Goal: Information Seeking & Learning: Learn about a topic

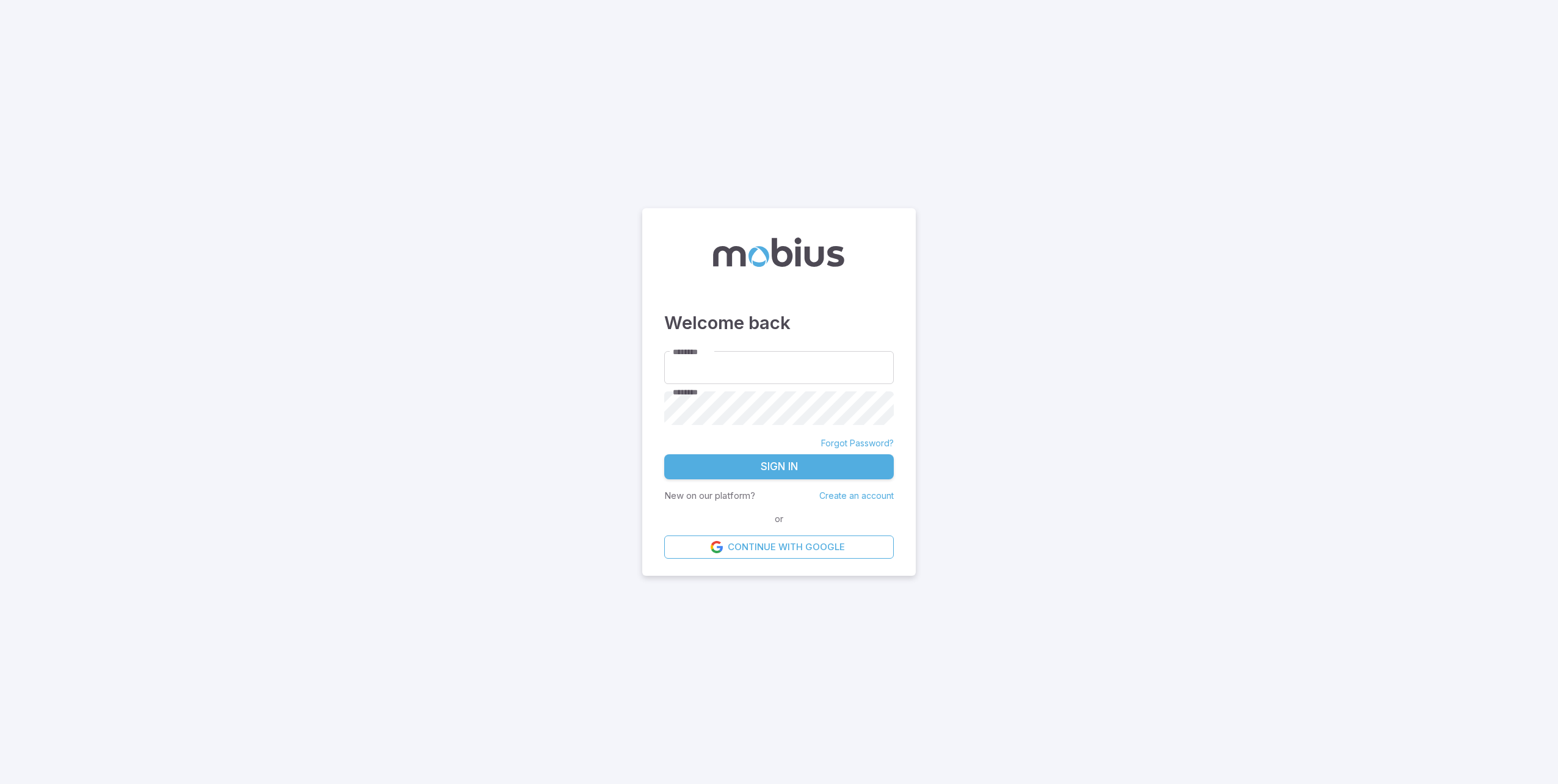
type input "**********"
click at [781, 457] on button "Sign In" at bounding box center [779, 467] width 229 height 26
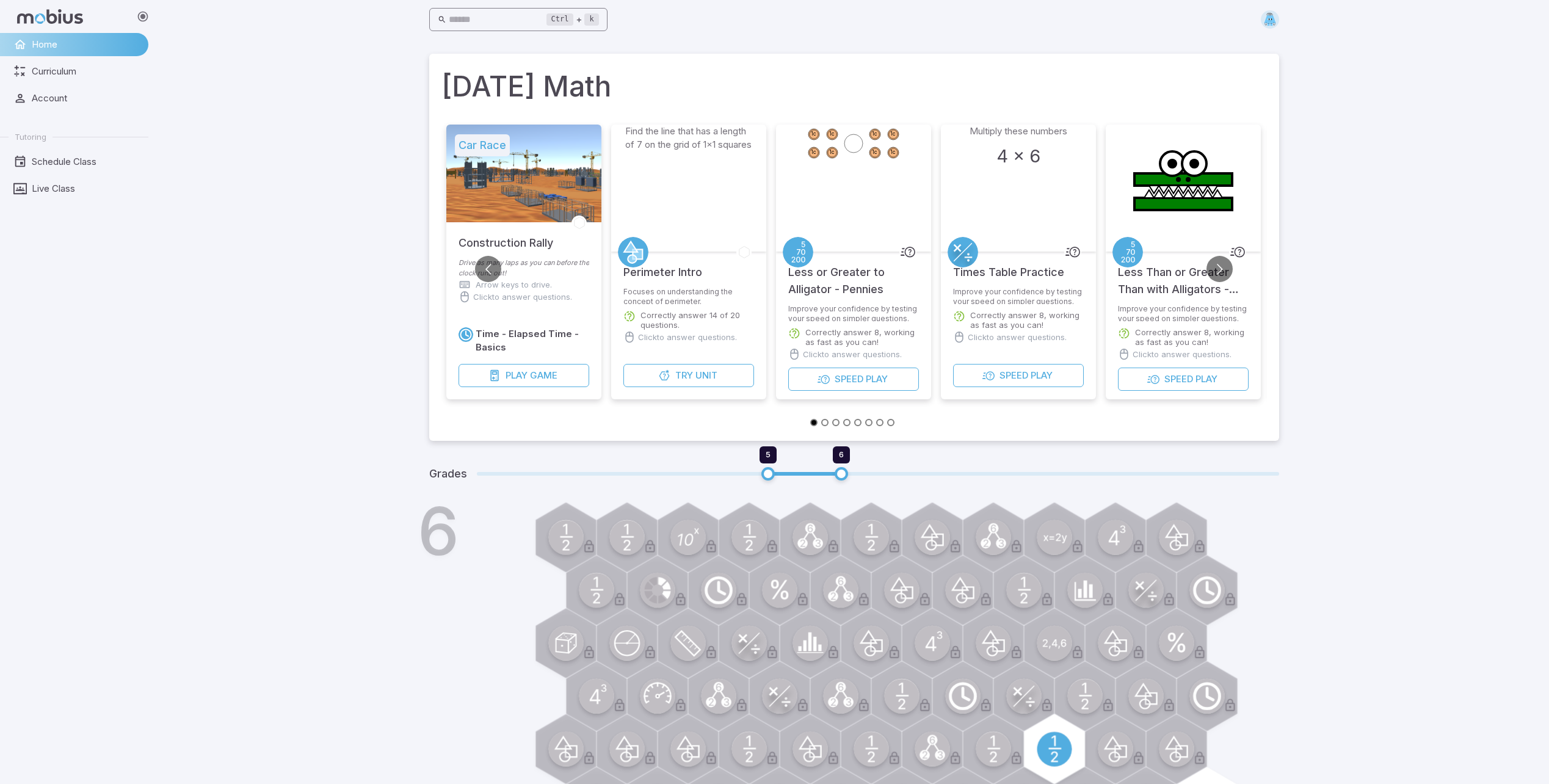
click at [509, 28] on input "text" at bounding box center [497, 21] width 98 height 24
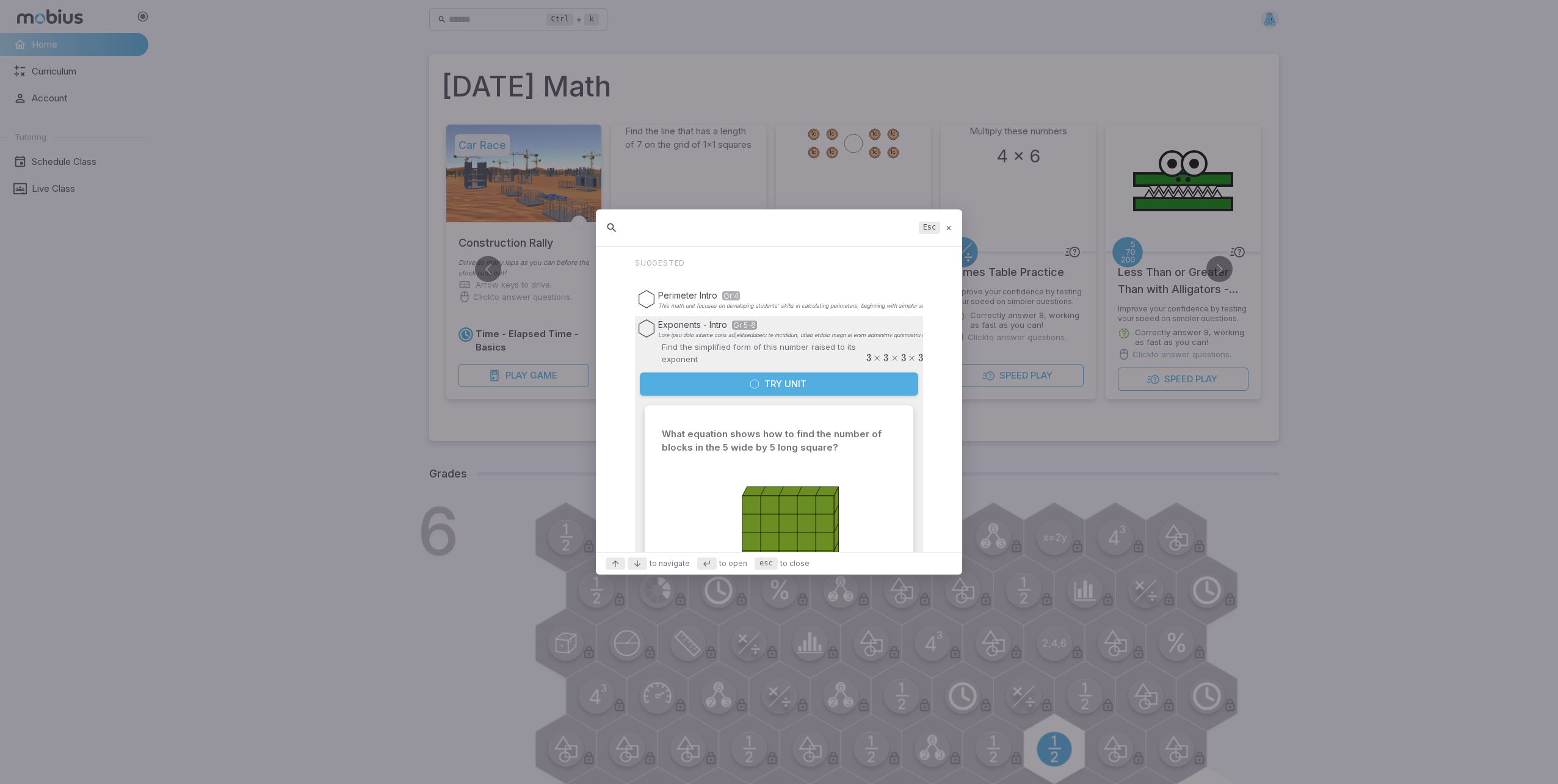
scroll to position [21, 0]
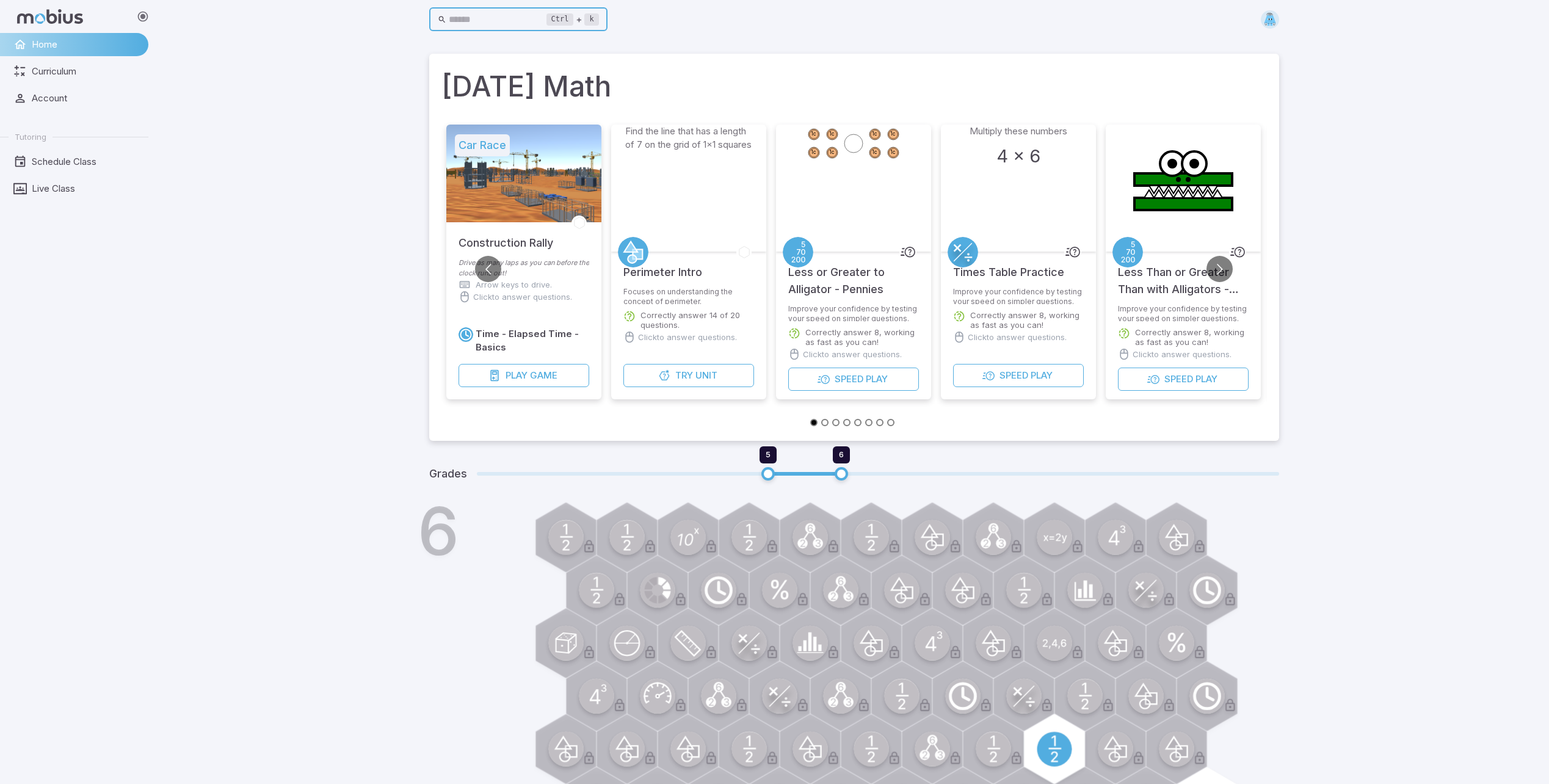
click at [501, 21] on input "text" at bounding box center [497, 21] width 98 height 24
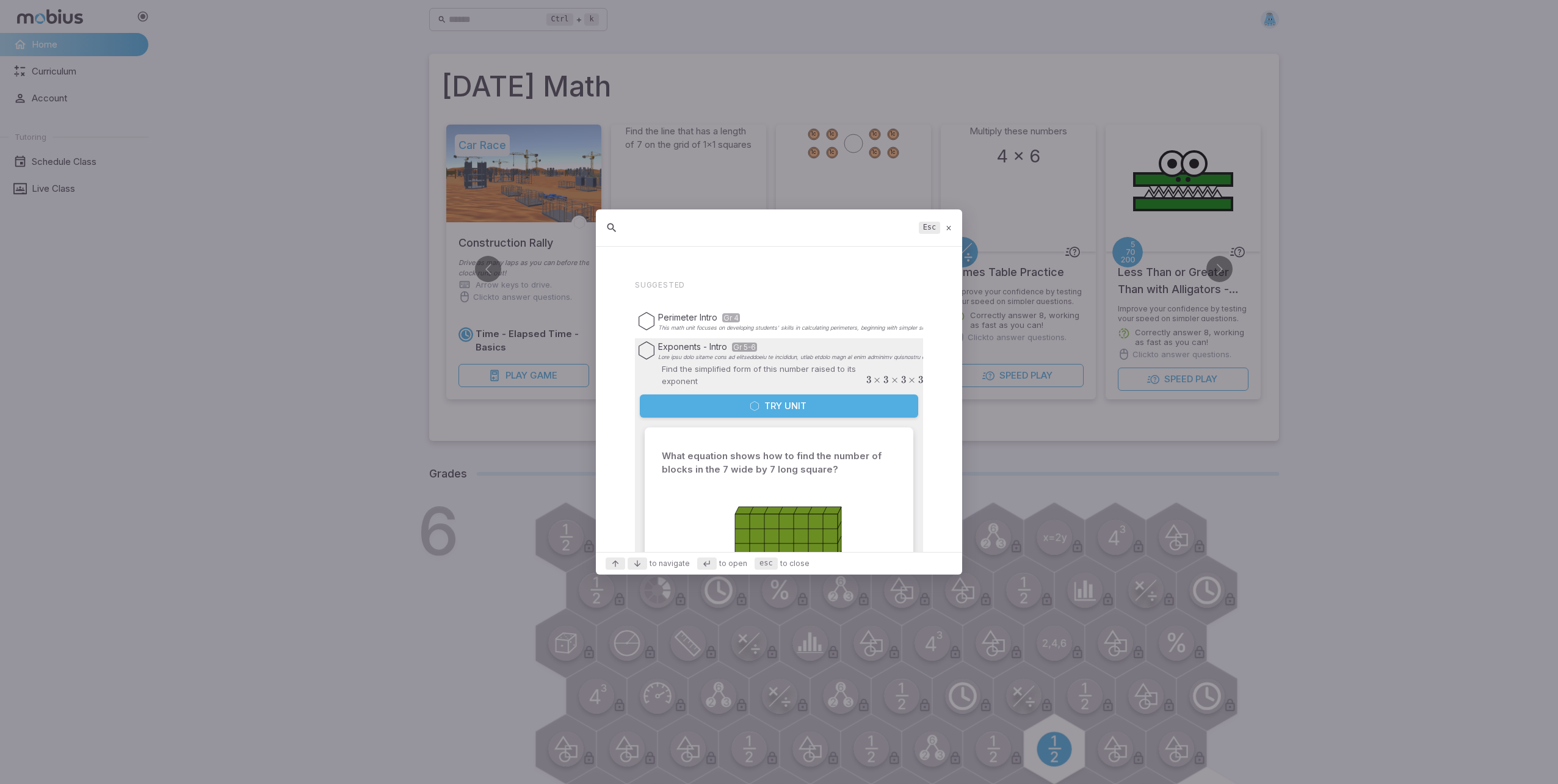
click at [957, 235] on div "Esc" at bounding box center [779, 228] width 366 height 37
click at [953, 229] on div "Esc" at bounding box center [779, 228] width 366 height 37
click at [951, 228] on icon at bounding box center [949, 228] width 8 height 9
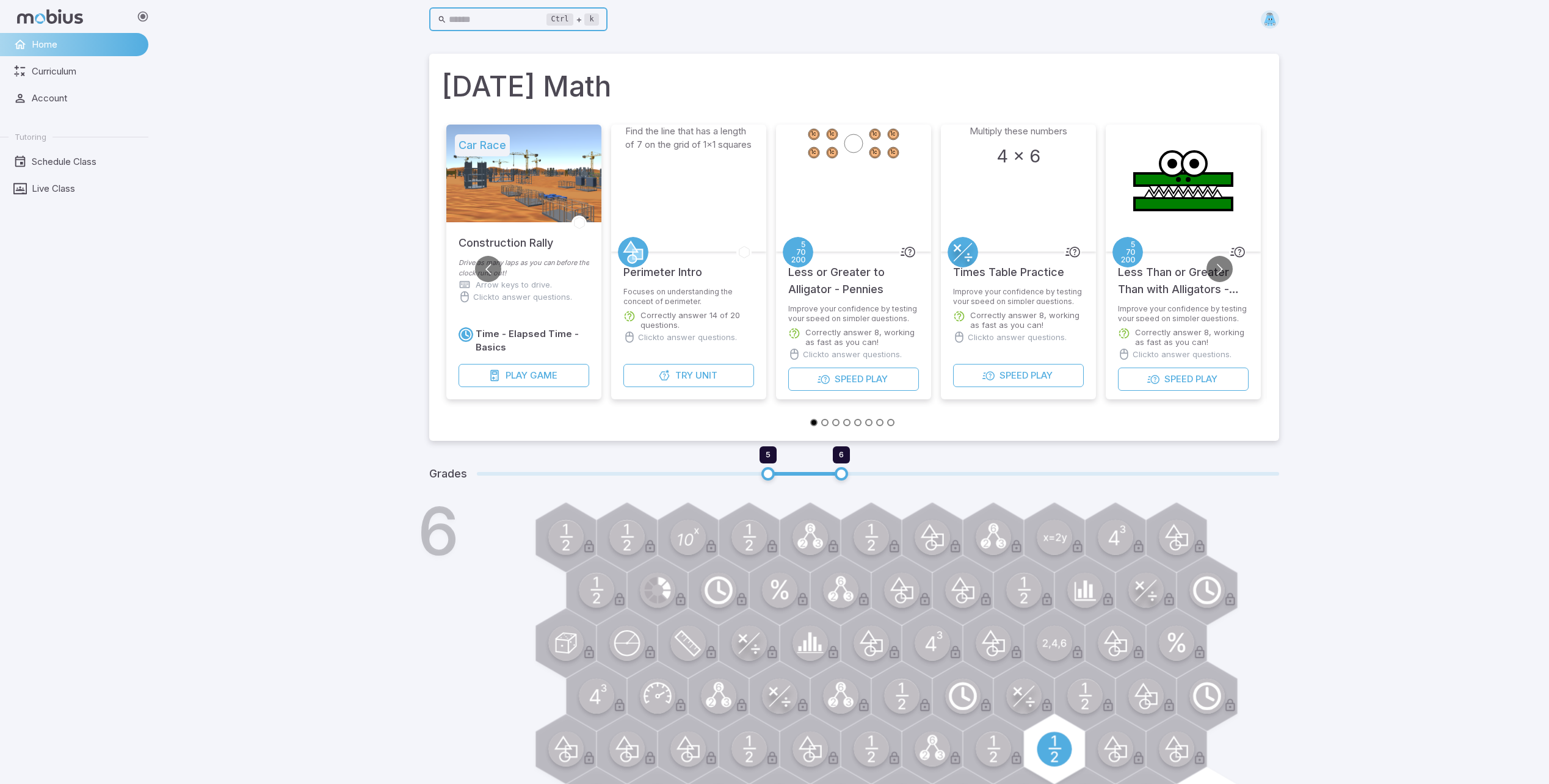
click at [537, 21] on input "text" at bounding box center [497, 21] width 98 height 24
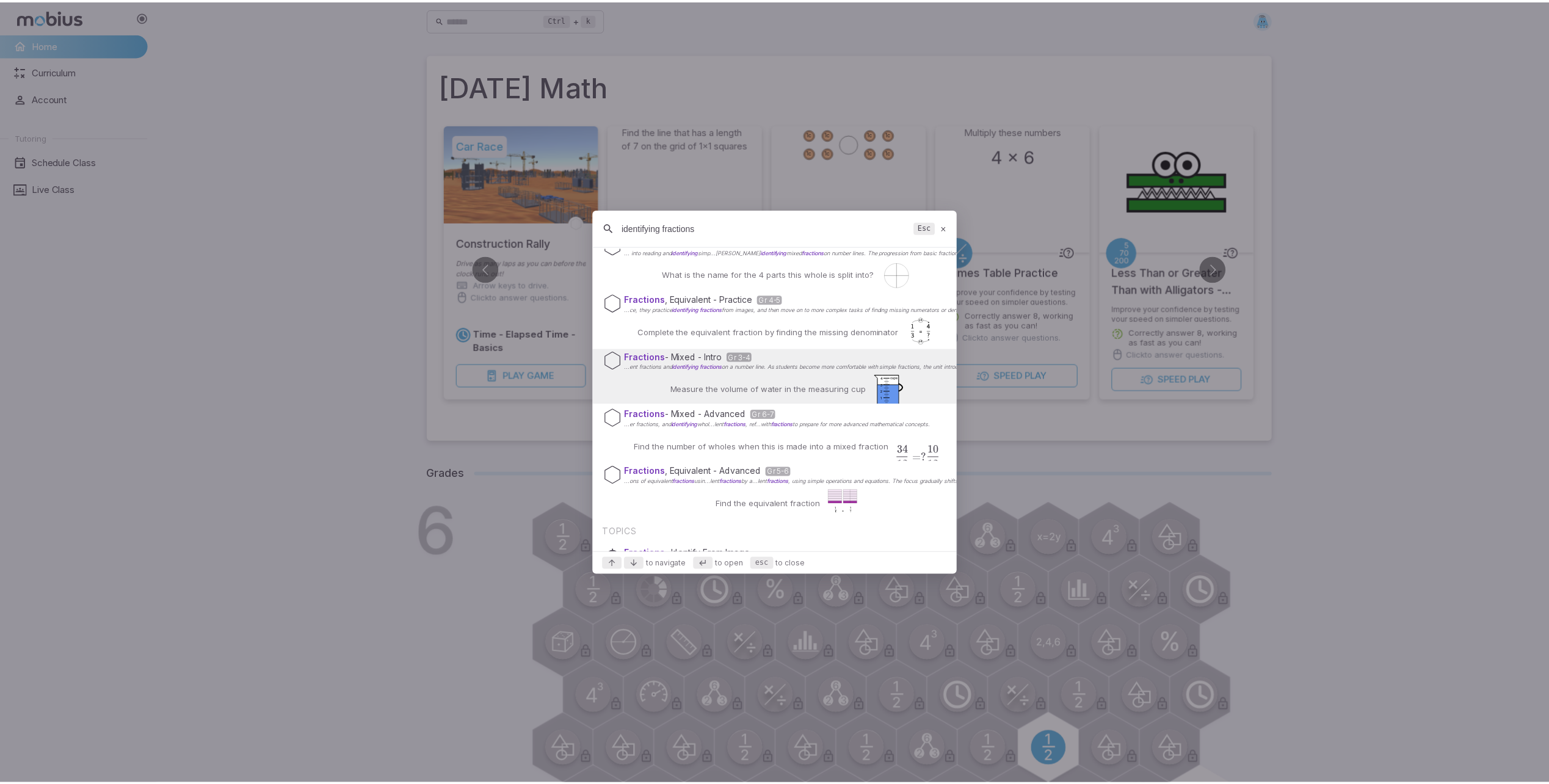
scroll to position [0, 0]
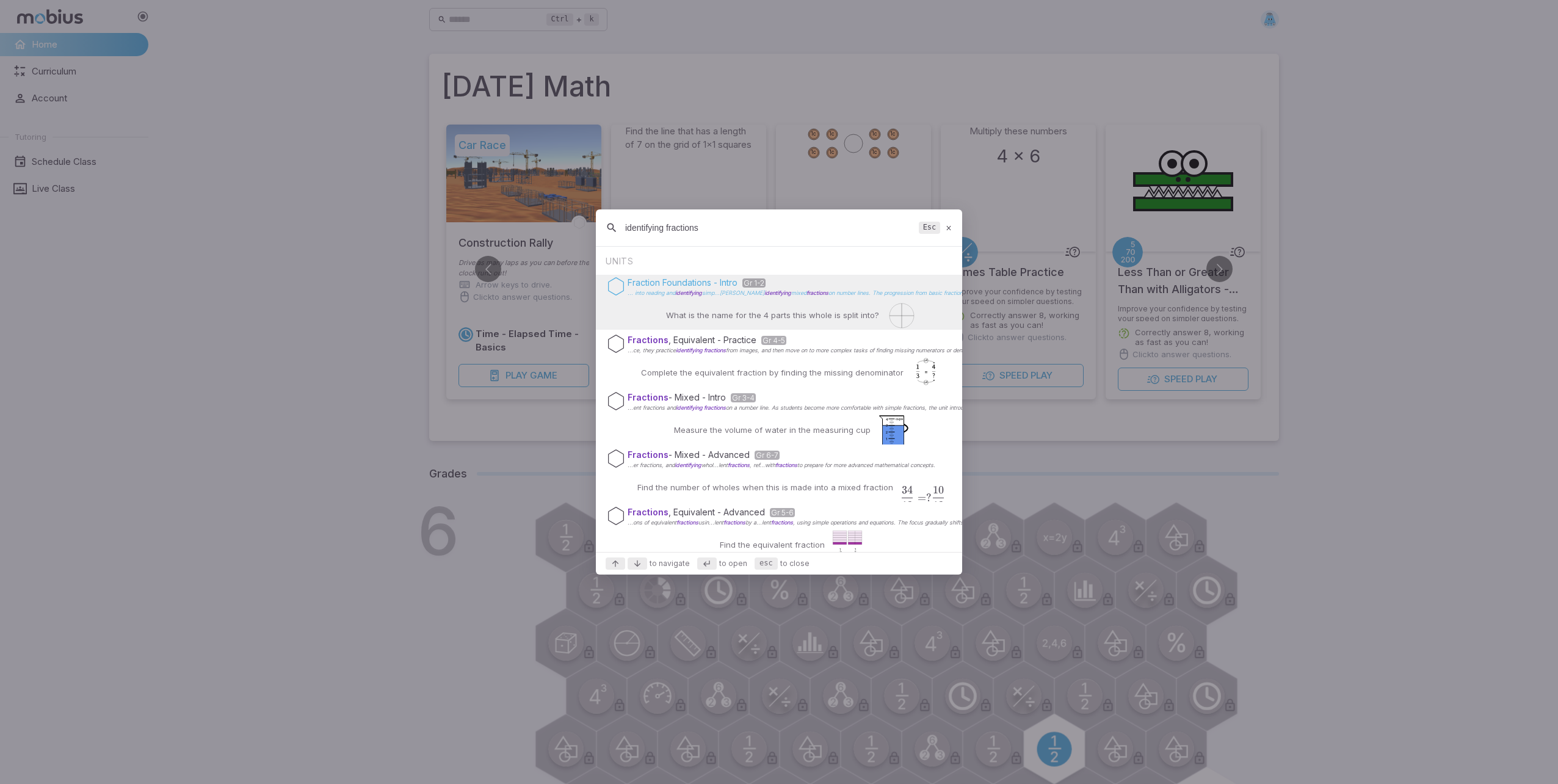
type input "identifying fractions"
click at [823, 290] on p "... into reading and identifying simp...[PERSON_NAME] identifying mixed fractio…" at bounding box center [1178, 293] width 1100 height 7
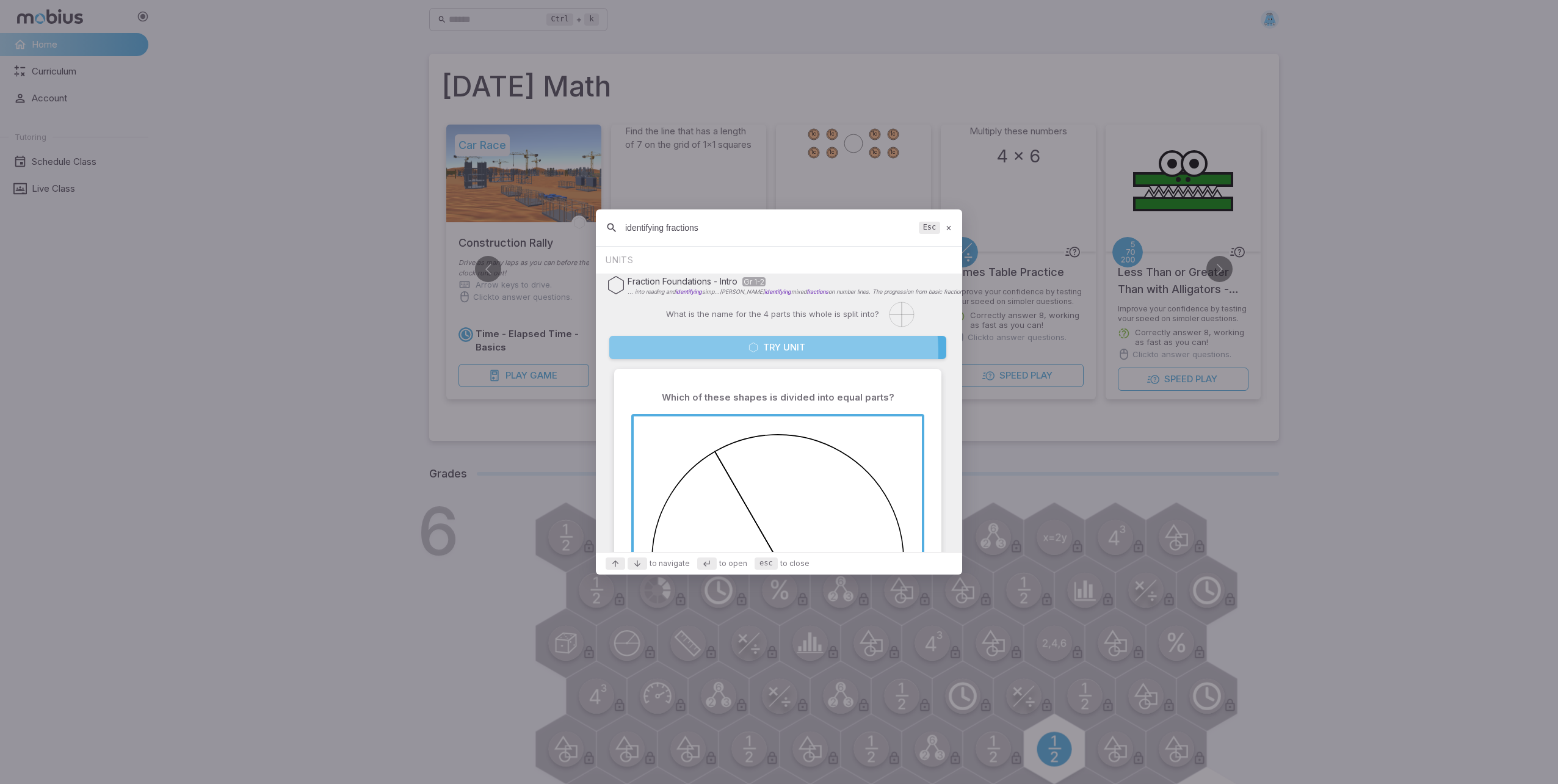
click at [760, 352] on button "Try Unit" at bounding box center [778, 347] width 337 height 23
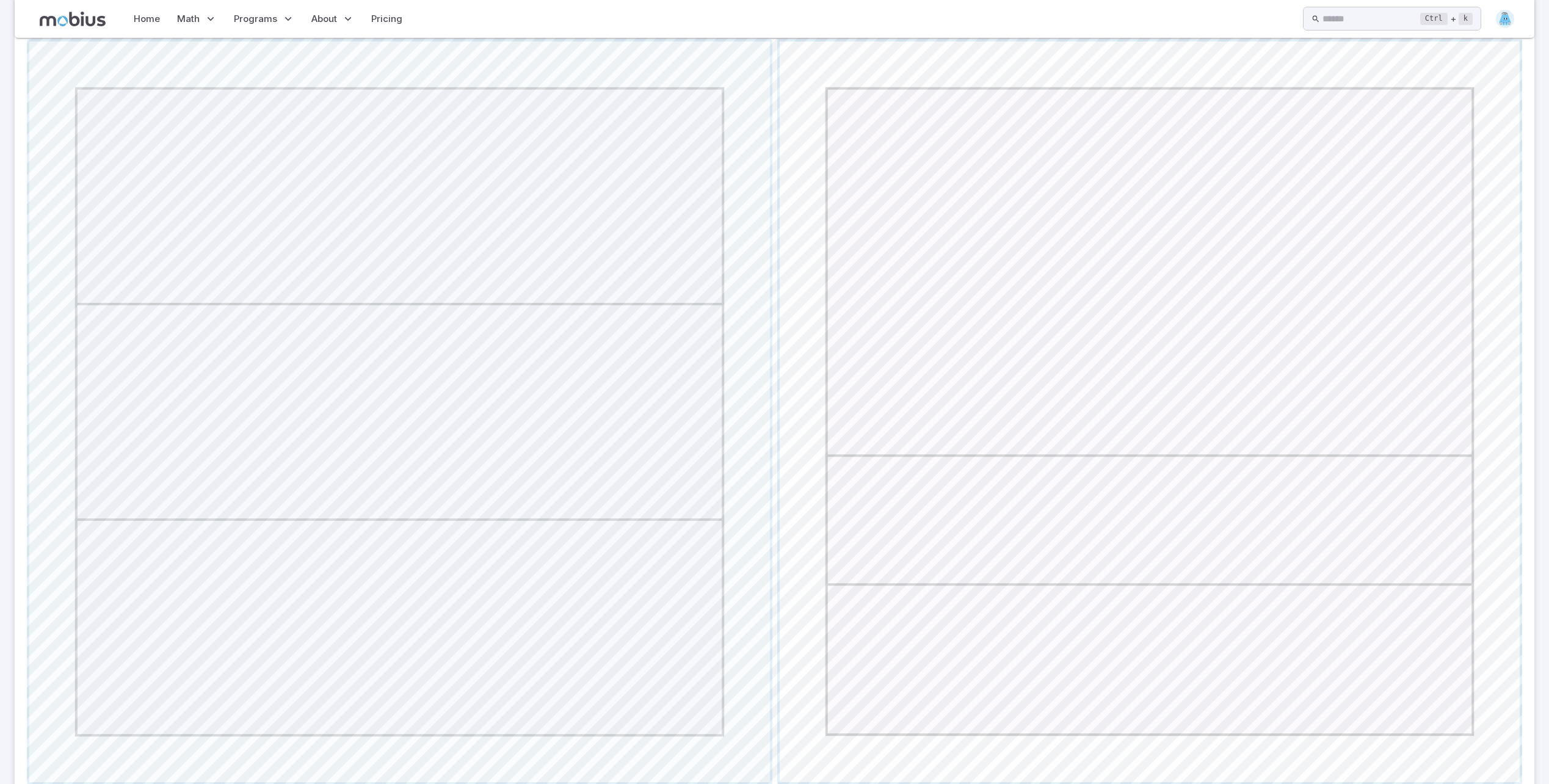
scroll to position [346, 0]
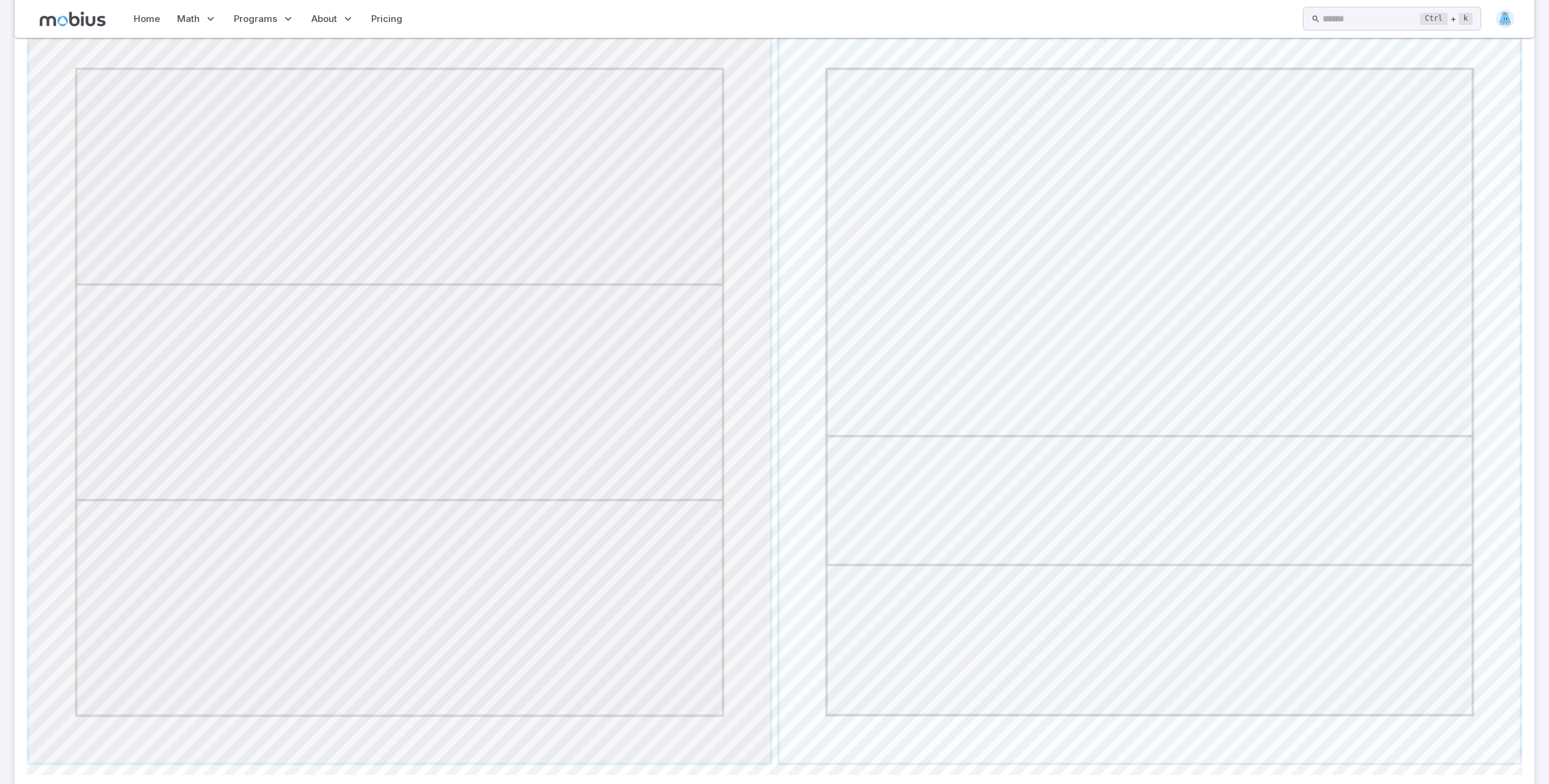
click at [677, 504] on span "button" at bounding box center [399, 392] width 740 height 740
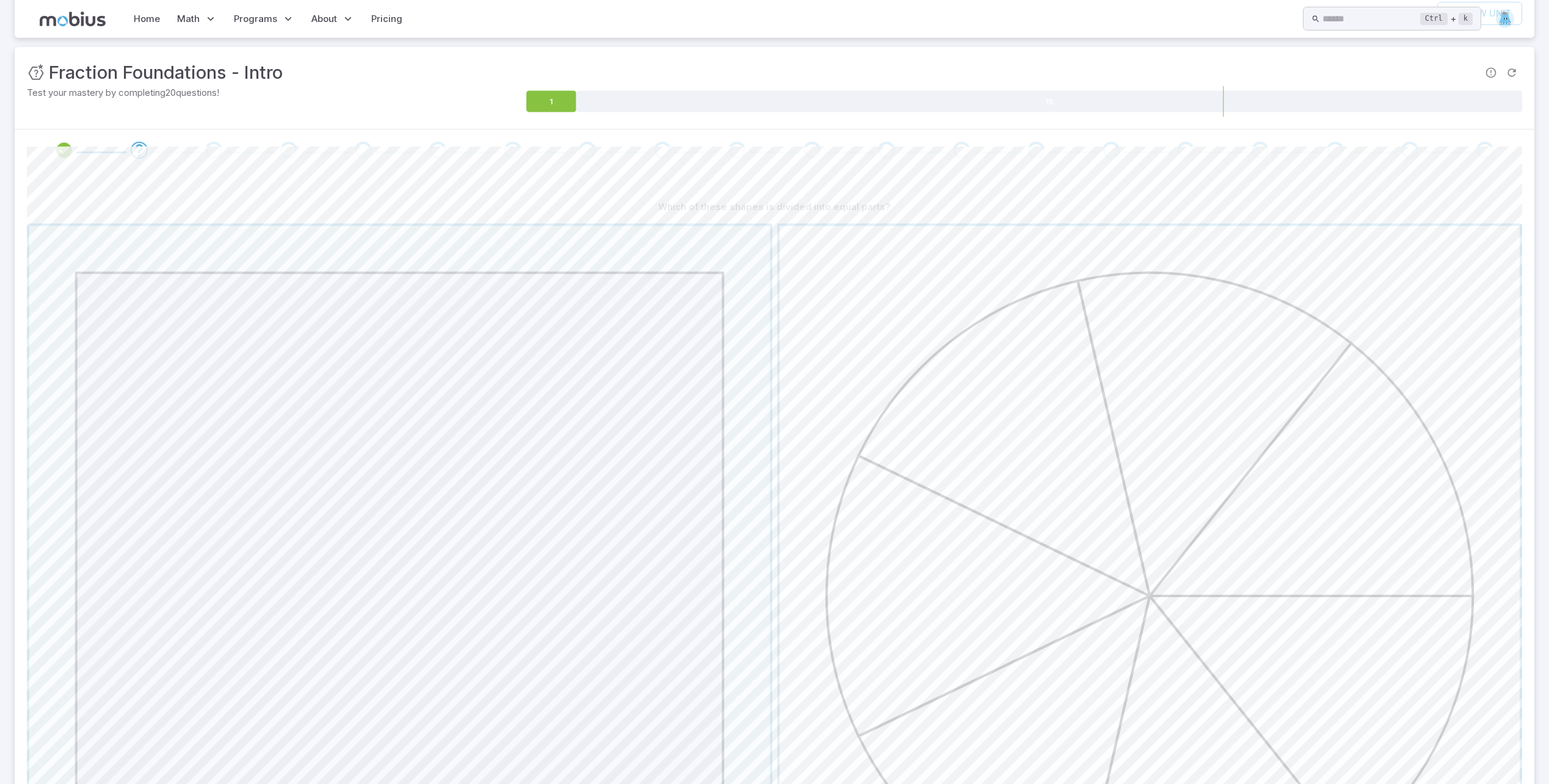
scroll to position [0, 0]
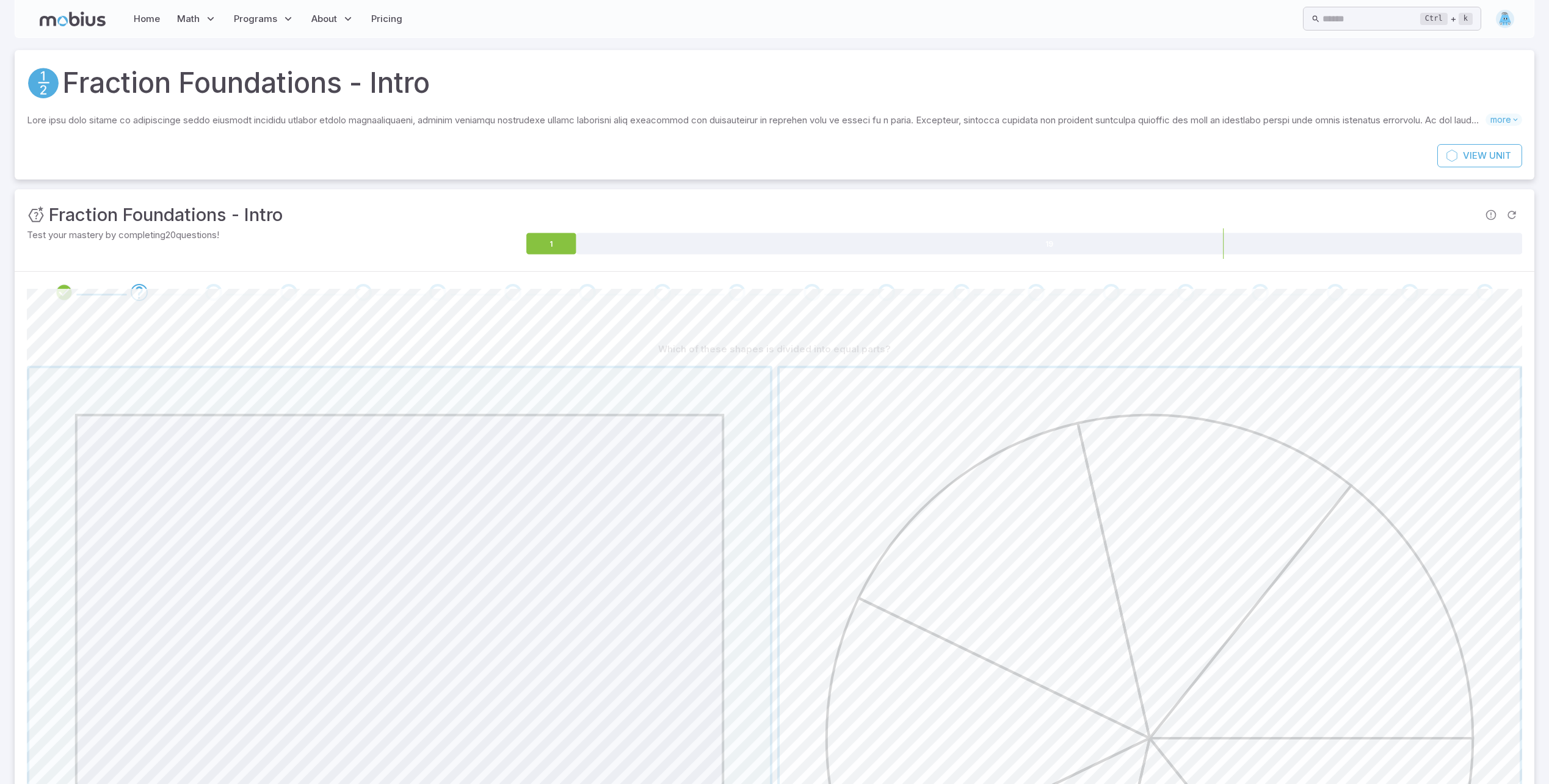
click at [1137, 606] on span "button" at bounding box center [1150, 738] width 740 height 740
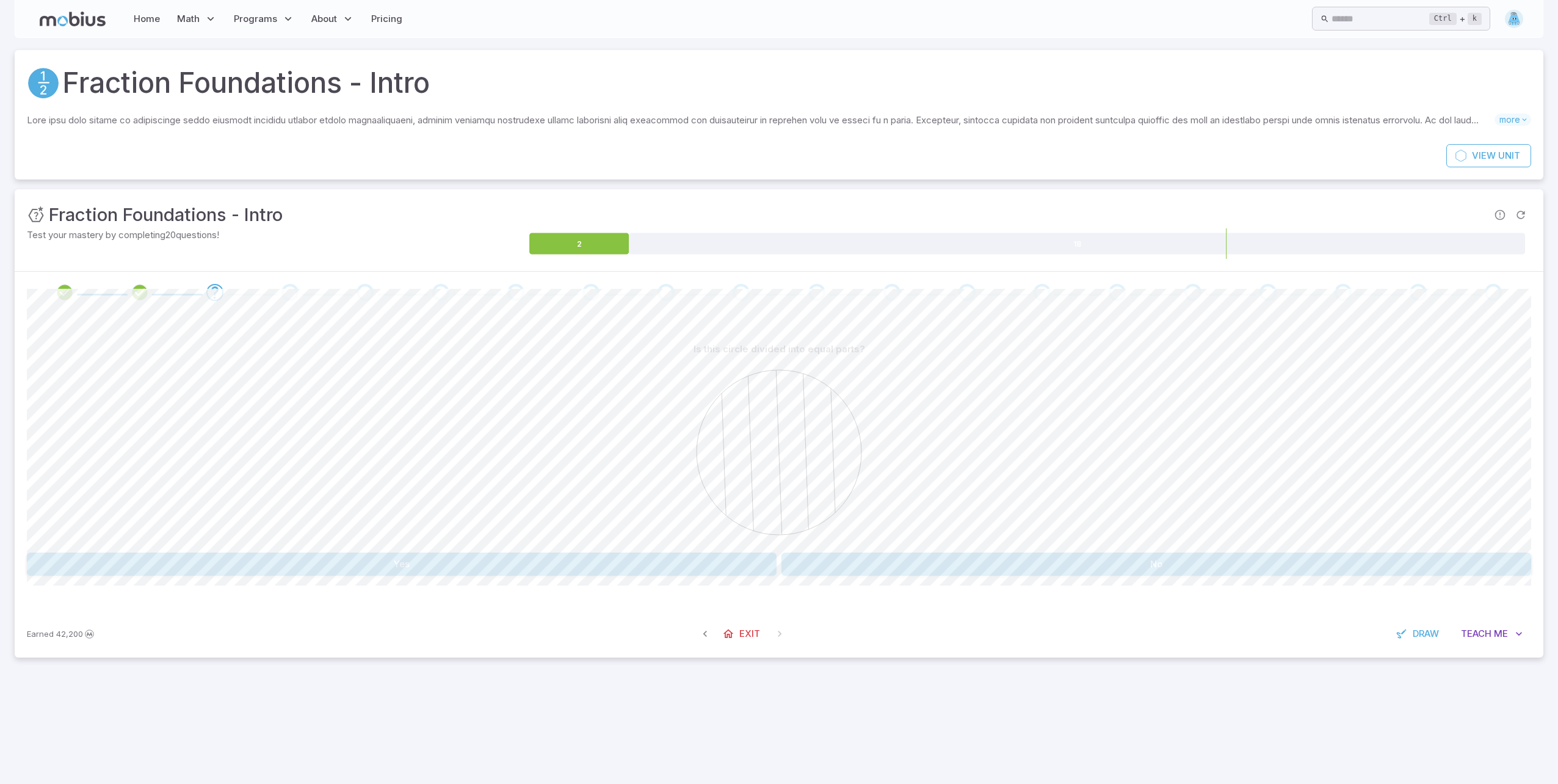
click at [936, 556] on button "No" at bounding box center [1156, 564] width 750 height 23
click at [269, 572] on button "3" at bounding box center [213, 564] width 372 height 23
click at [642, 575] on button "Yes" at bounding box center [402, 564] width 750 height 23
click at [584, 561] on button "2 slices out of 7" at bounding box center [402, 564] width 750 height 23
click at [539, 577] on div "How many parts is this whole split into? 9 3 7 2 Canvas actions 100 % Exit zen …" at bounding box center [779, 461] width 1505 height 296
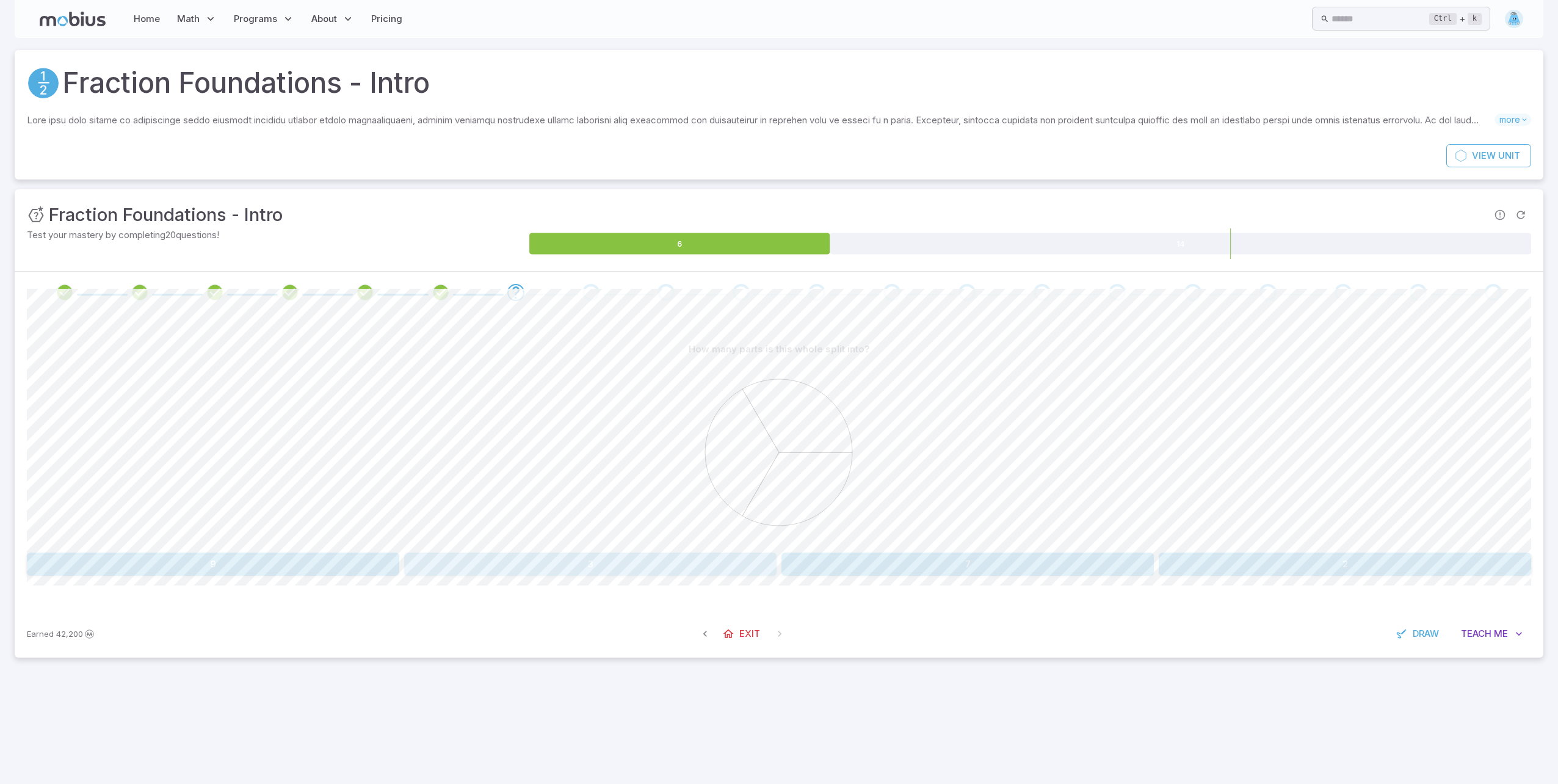
click at [560, 565] on button "3" at bounding box center [589, 564] width 372 height 23
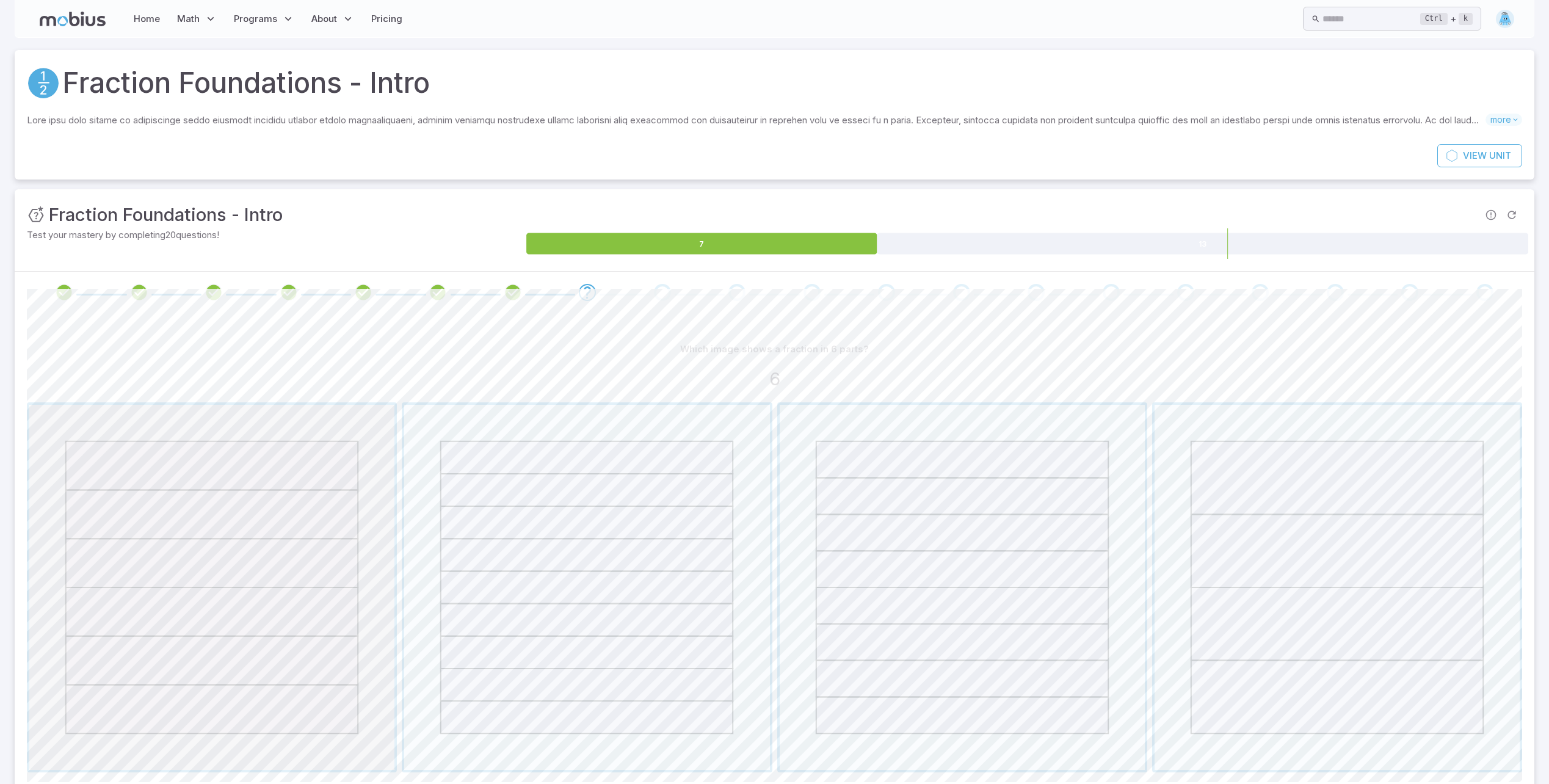
click at [186, 623] on span "button" at bounding box center [212, 587] width 366 height 365
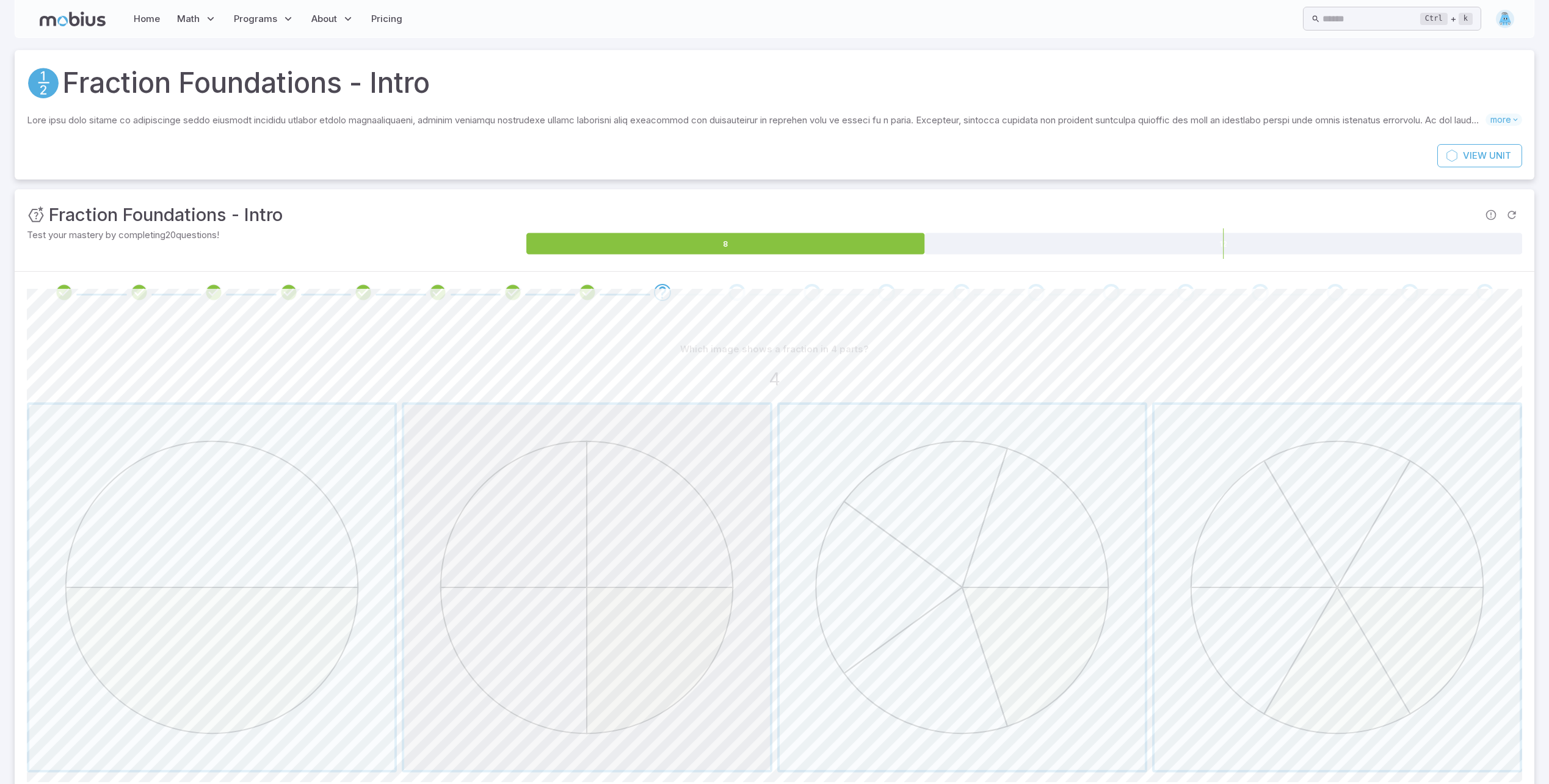
click at [530, 560] on span "button" at bounding box center [587, 587] width 366 height 365
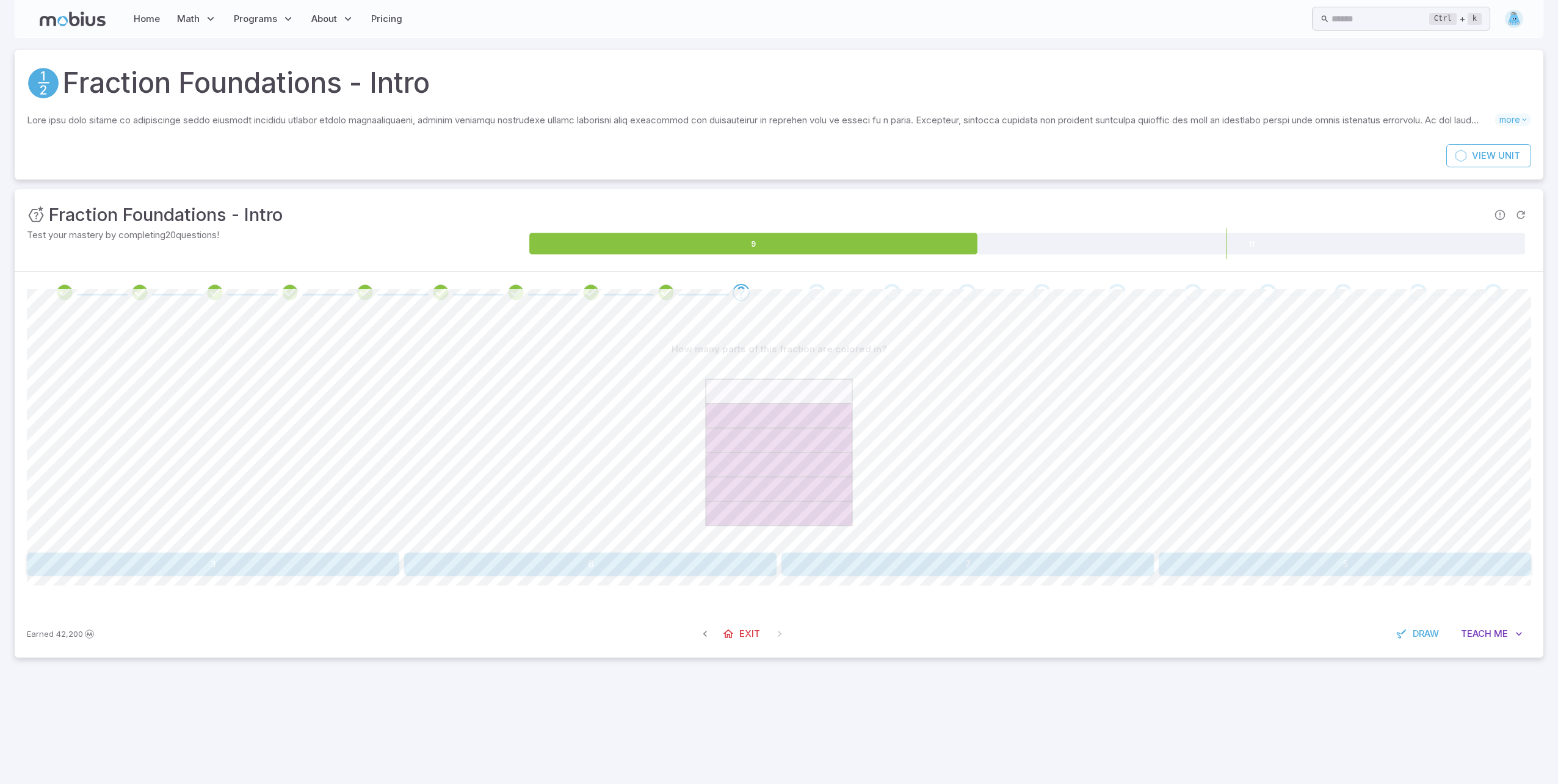
click at [1262, 561] on button "5" at bounding box center [1344, 564] width 372 height 23
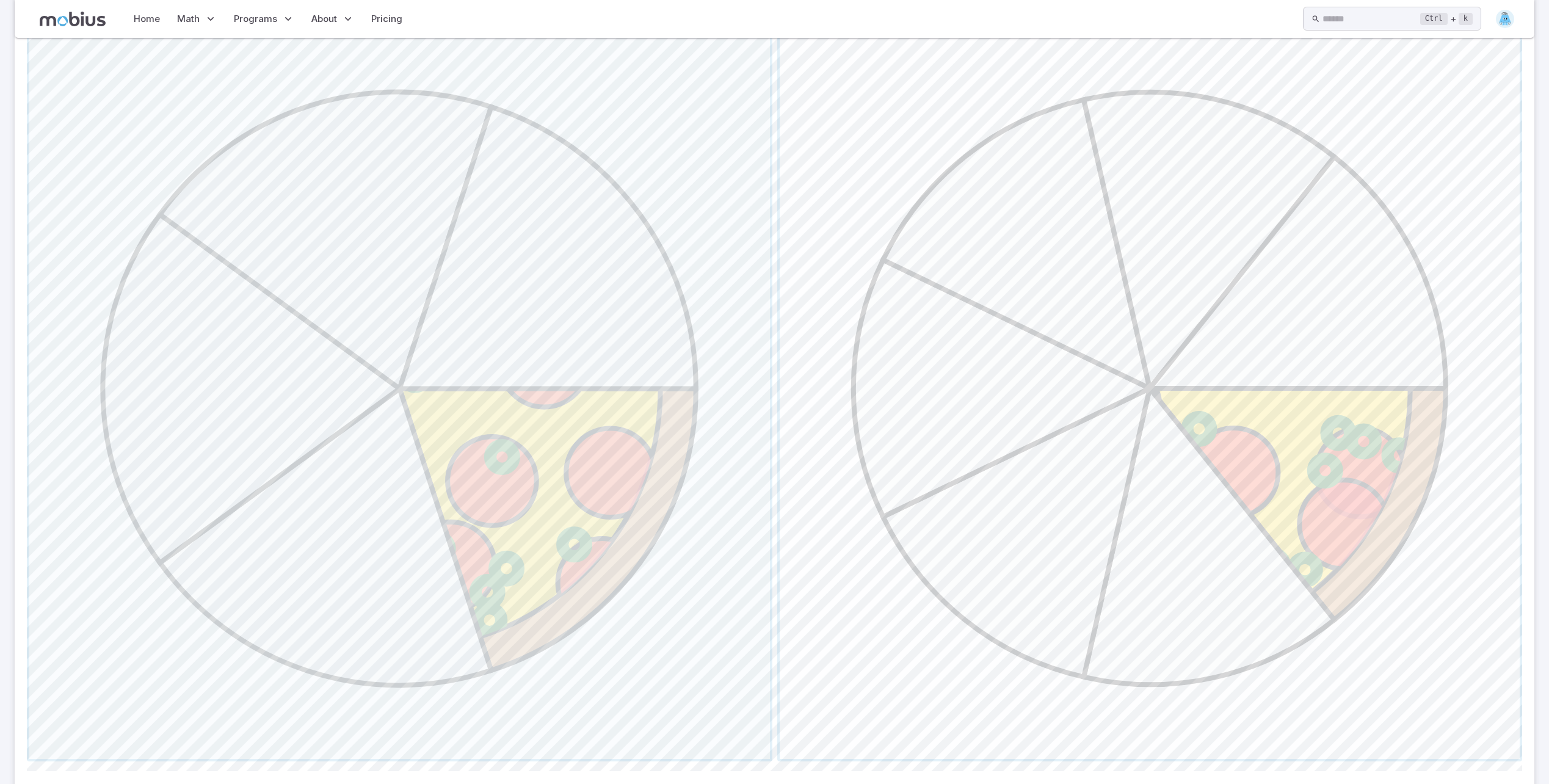
click at [851, 545] on span "button" at bounding box center [1150, 389] width 740 height 740
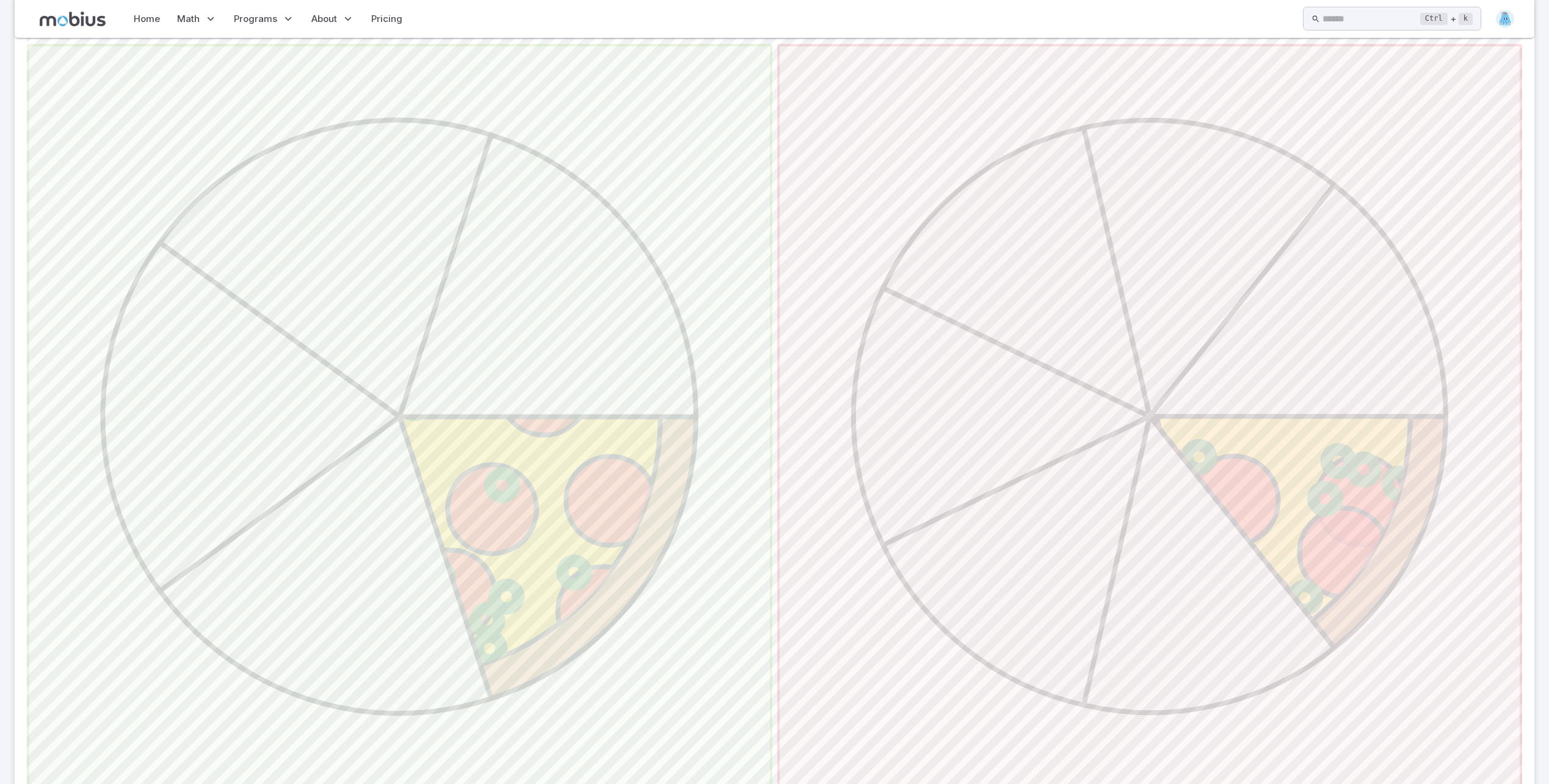
scroll to position [346, 0]
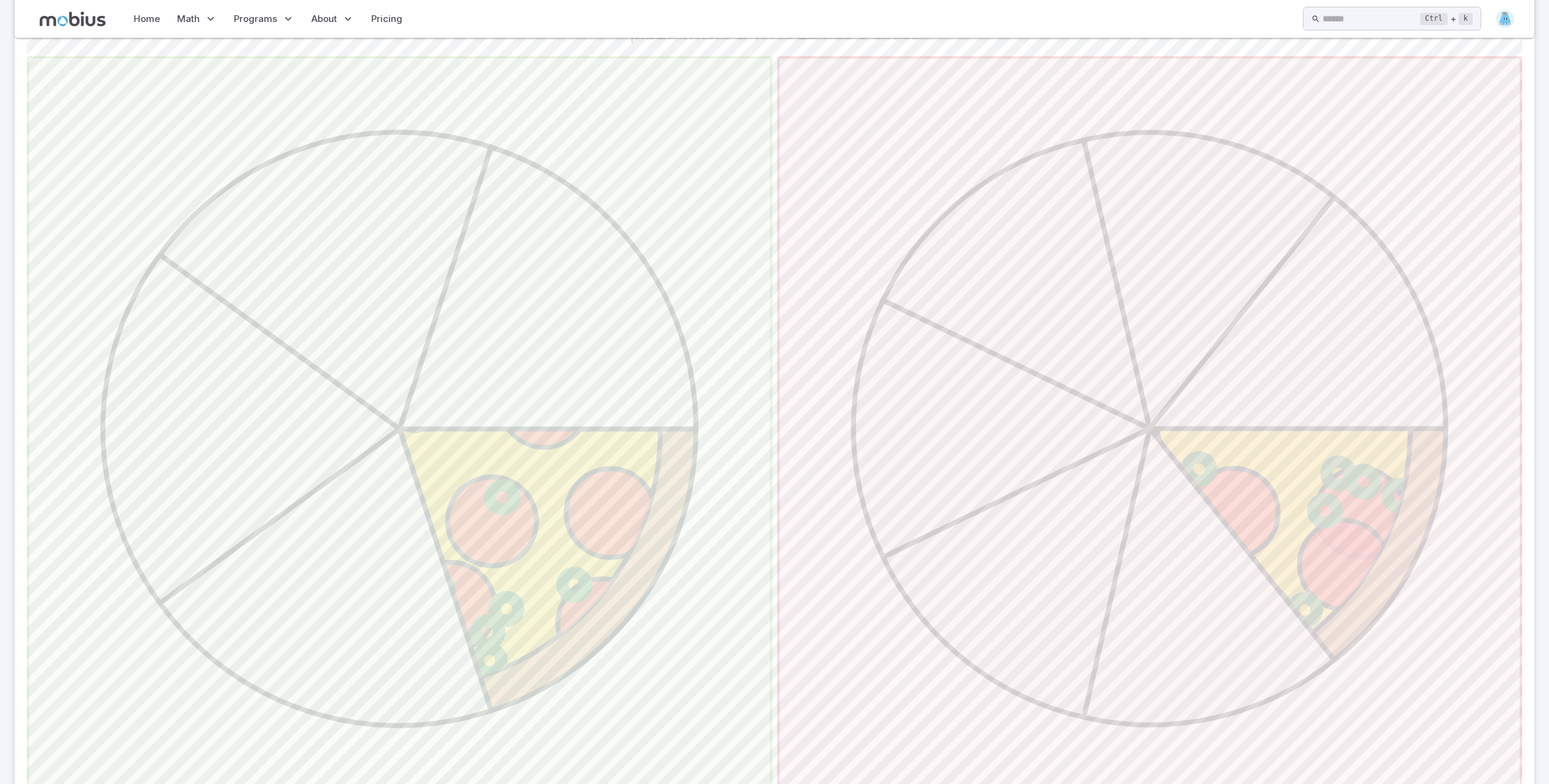
click at [687, 484] on span "button" at bounding box center [399, 429] width 740 height 740
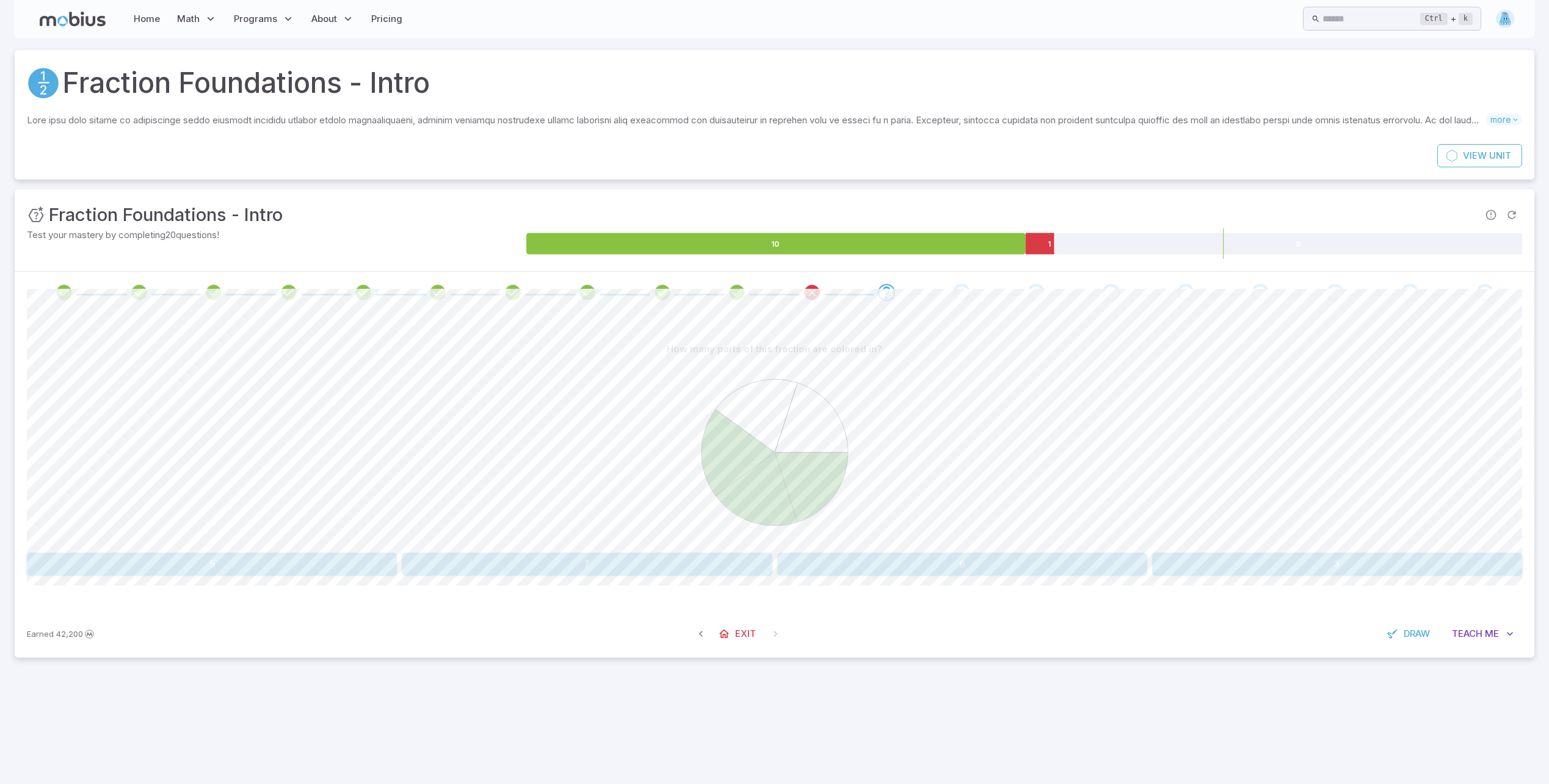
scroll to position [0, 0]
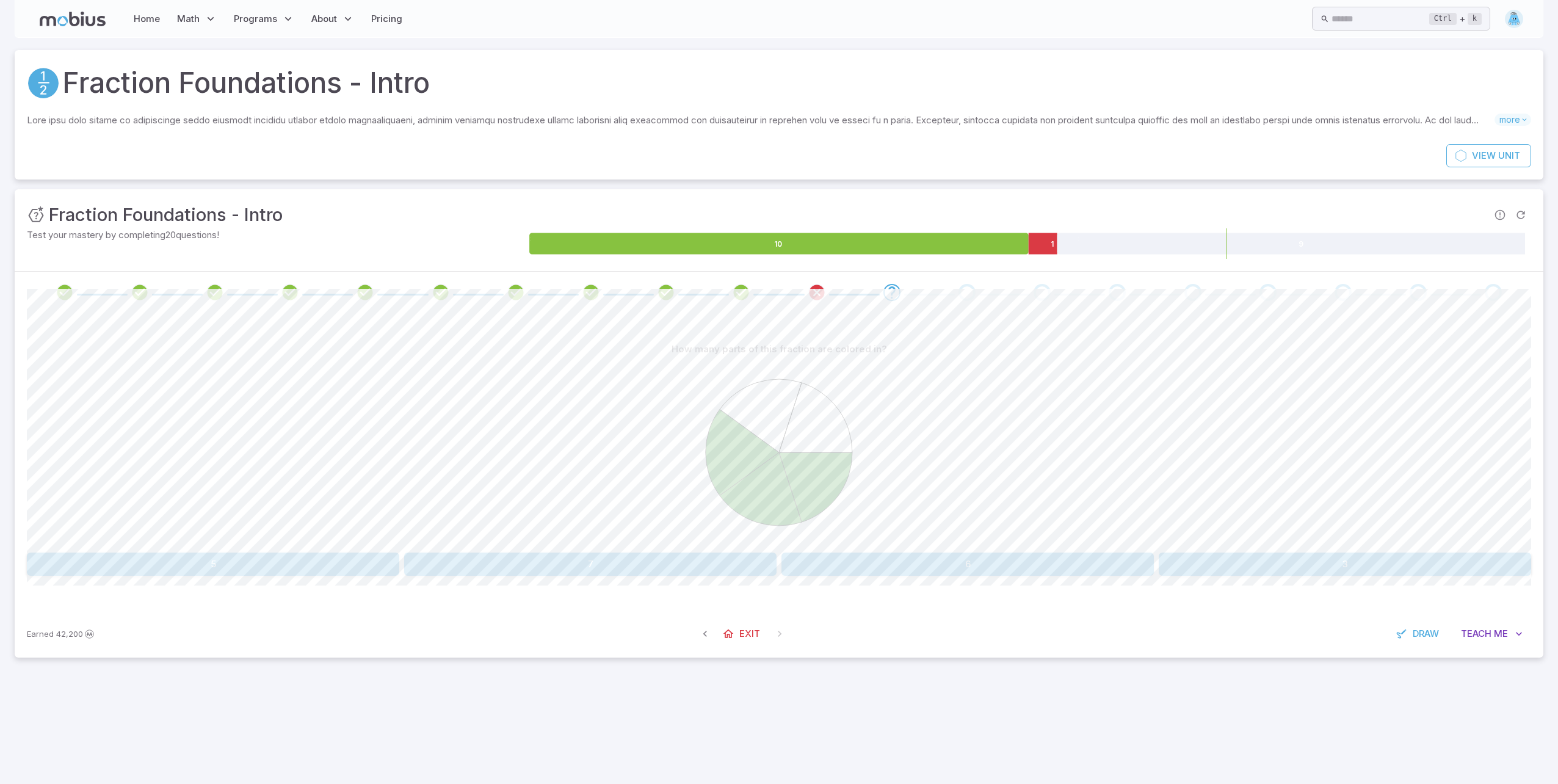
click at [687, 485] on div at bounding box center [779, 454] width 1505 height 186
click at [1206, 564] on button "3" at bounding box center [1344, 564] width 372 height 23
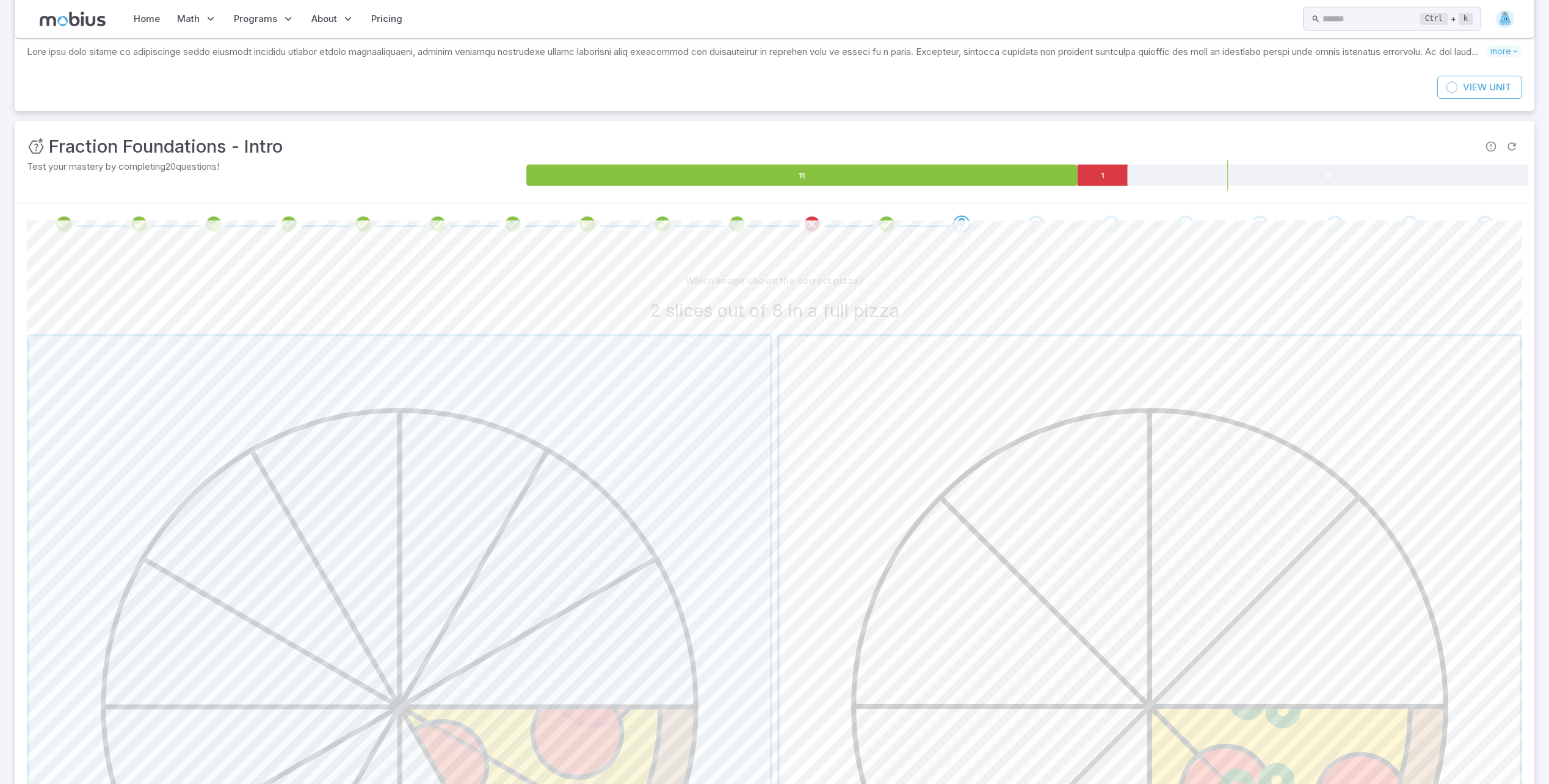
scroll to position [102, 0]
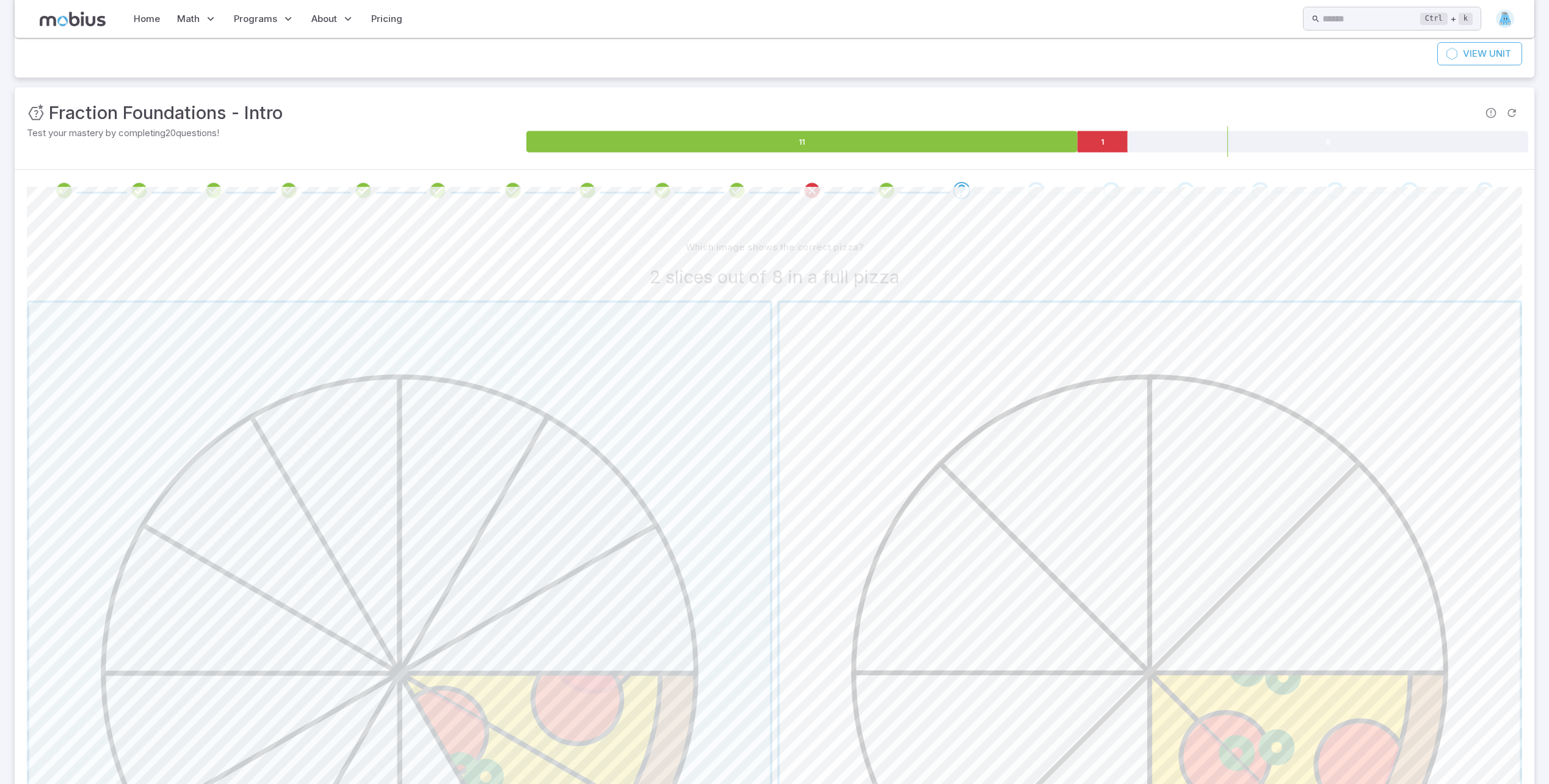
click at [1000, 594] on span "button" at bounding box center [1150, 673] width 740 height 740
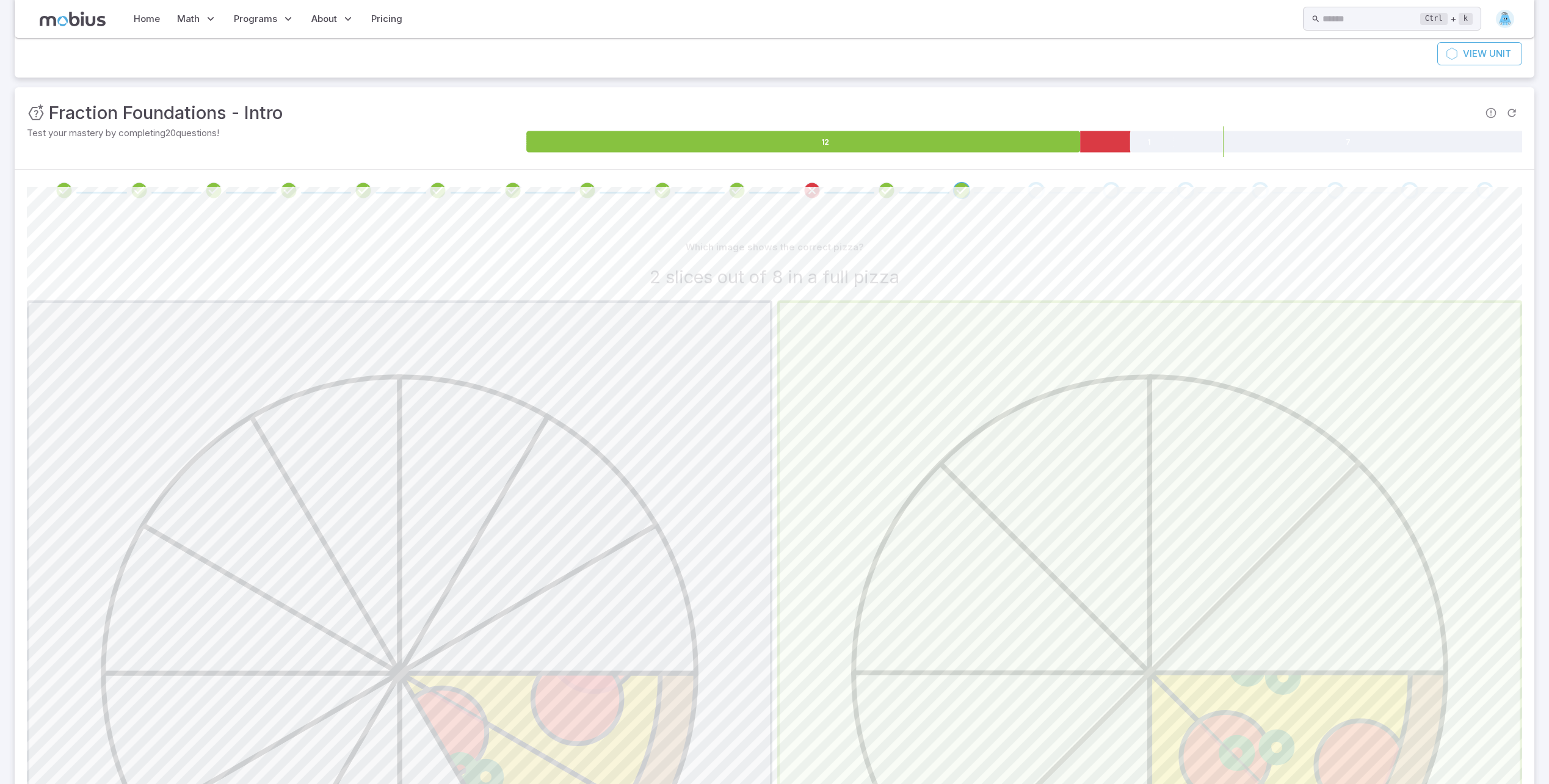
scroll to position [33, 0]
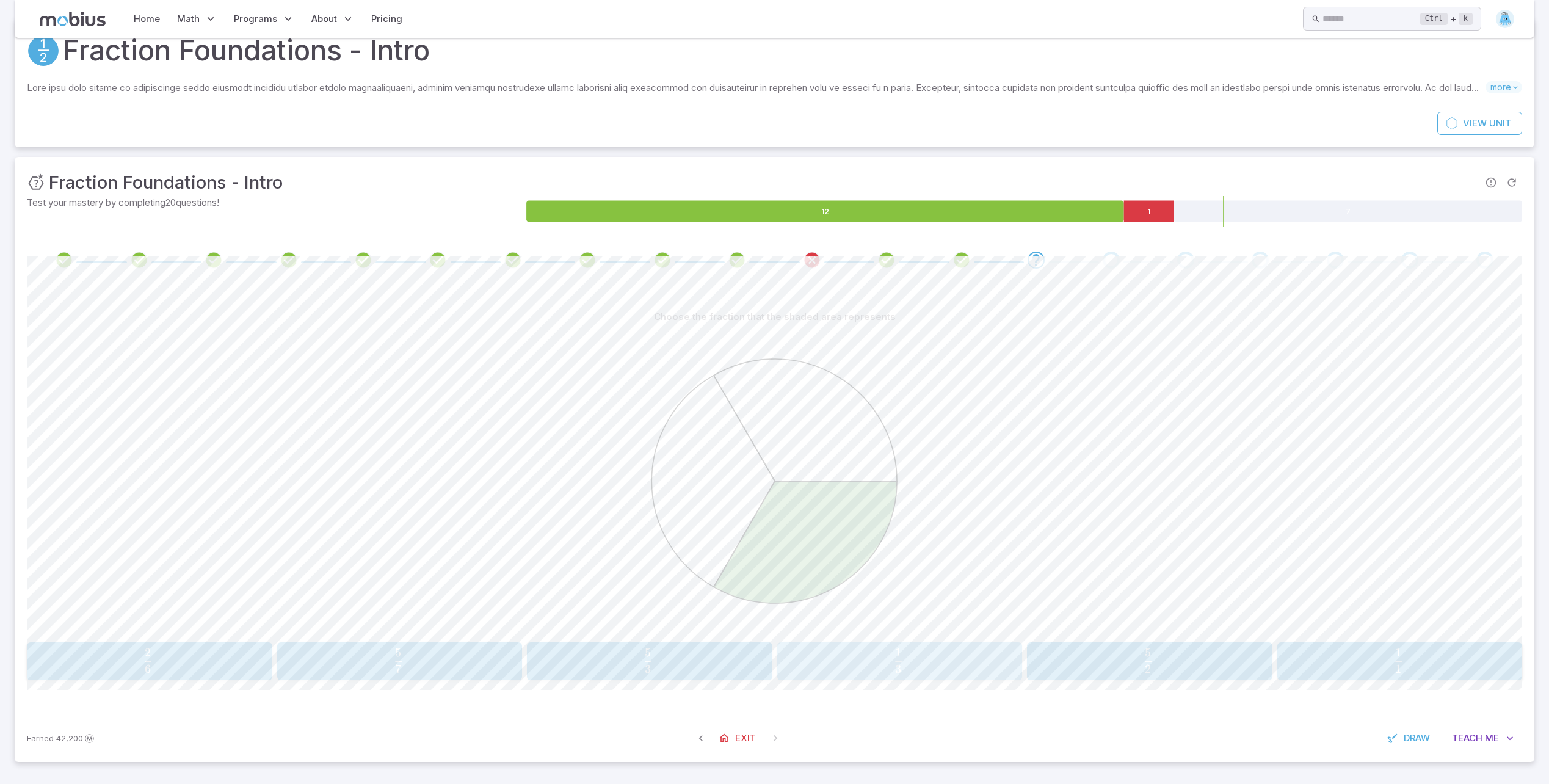
click at [892, 680] on button "1 3 \frac{1}{3} 3 1 ​" at bounding box center [900, 661] width 245 height 38
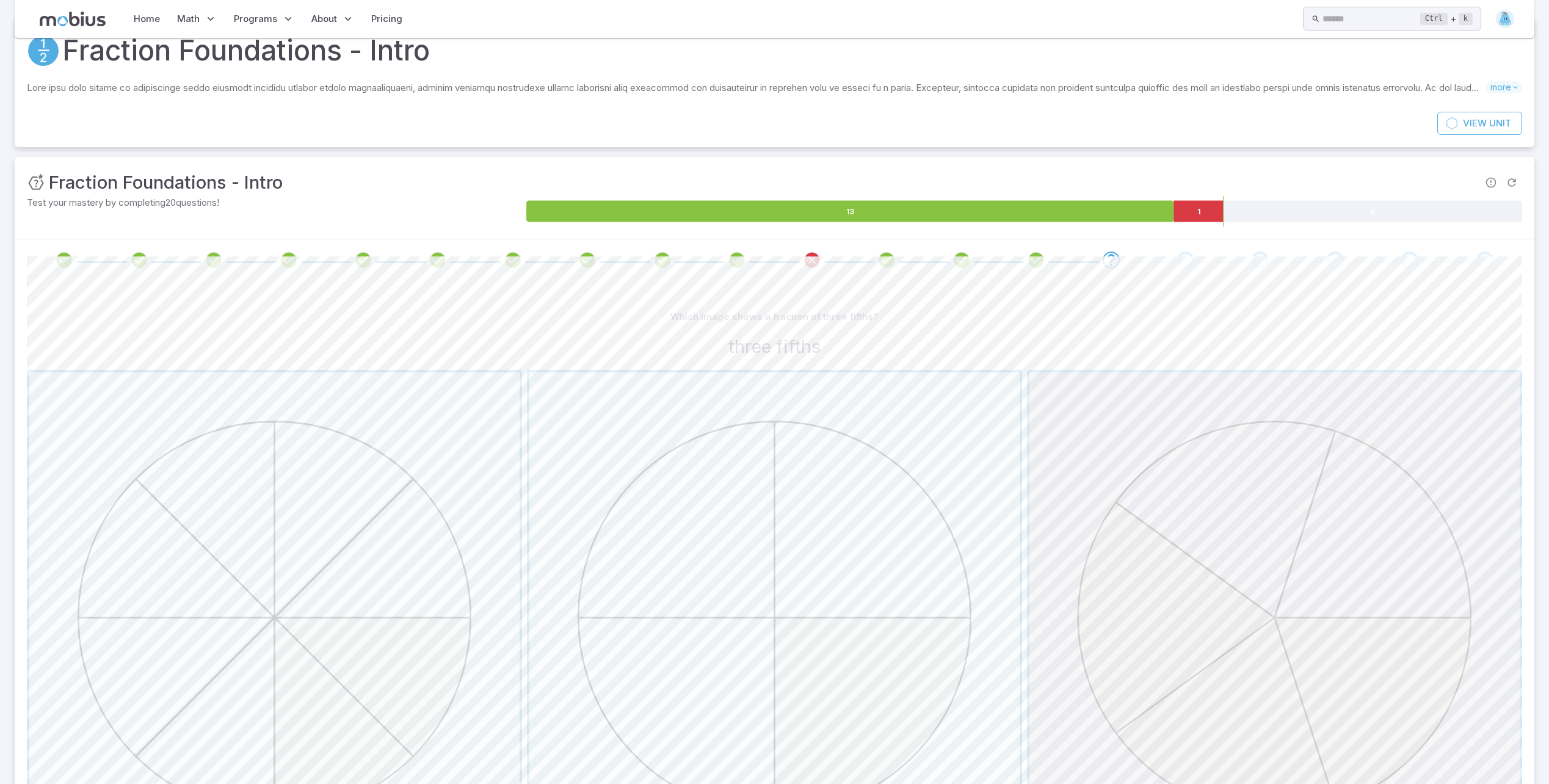
click at [1165, 629] on span "button" at bounding box center [1275, 617] width 491 height 490
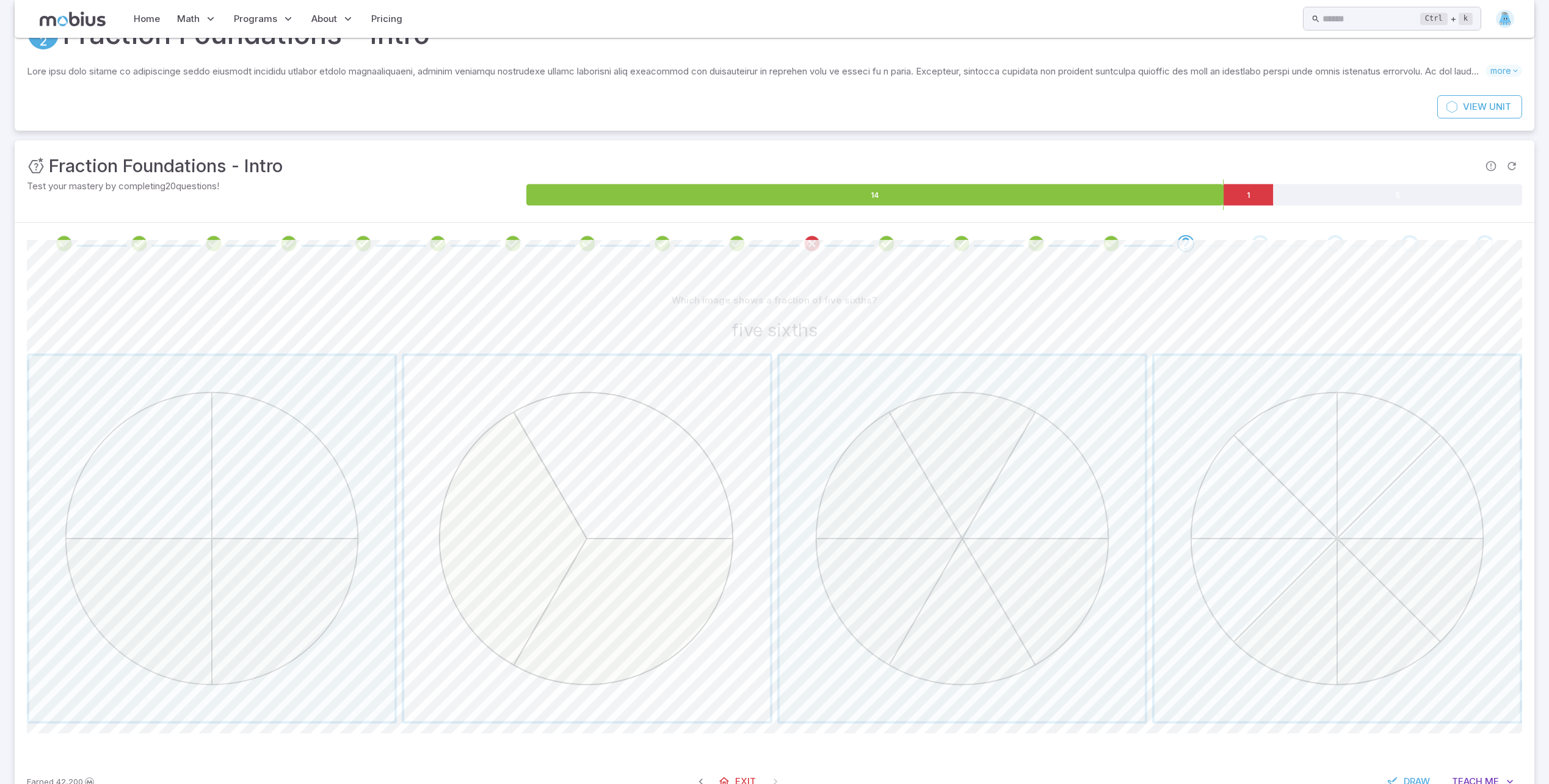
scroll to position [52, 0]
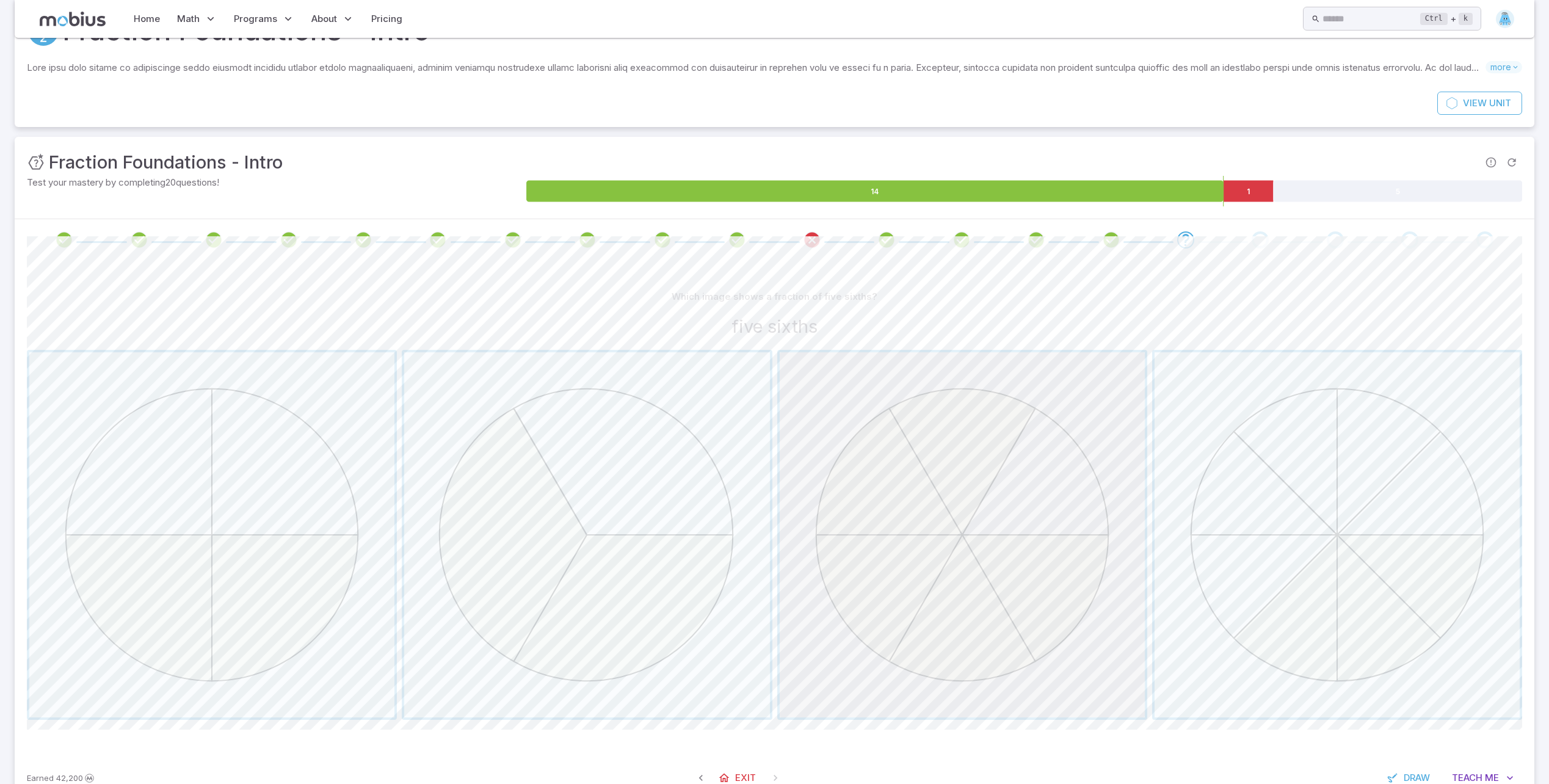
drag, startPoint x: 989, startPoint y: 525, endPoint x: 983, endPoint y: 532, distance: 9.2
click at [983, 532] on span "button" at bounding box center [962, 535] width 366 height 365
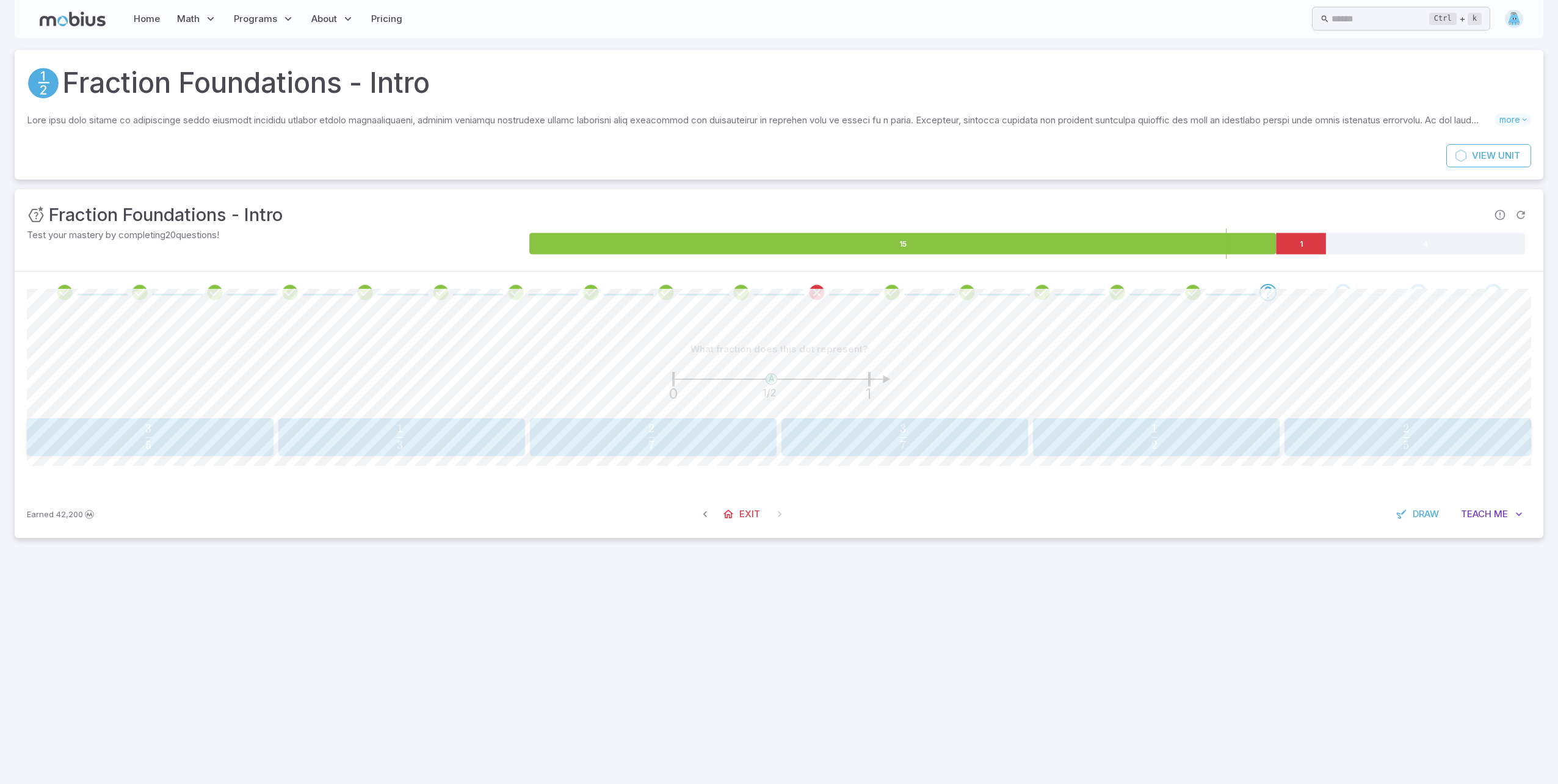
click at [1131, 455] on button "1 2 \frac{1}{2} 2 1 ​" at bounding box center [1156, 437] width 247 height 38
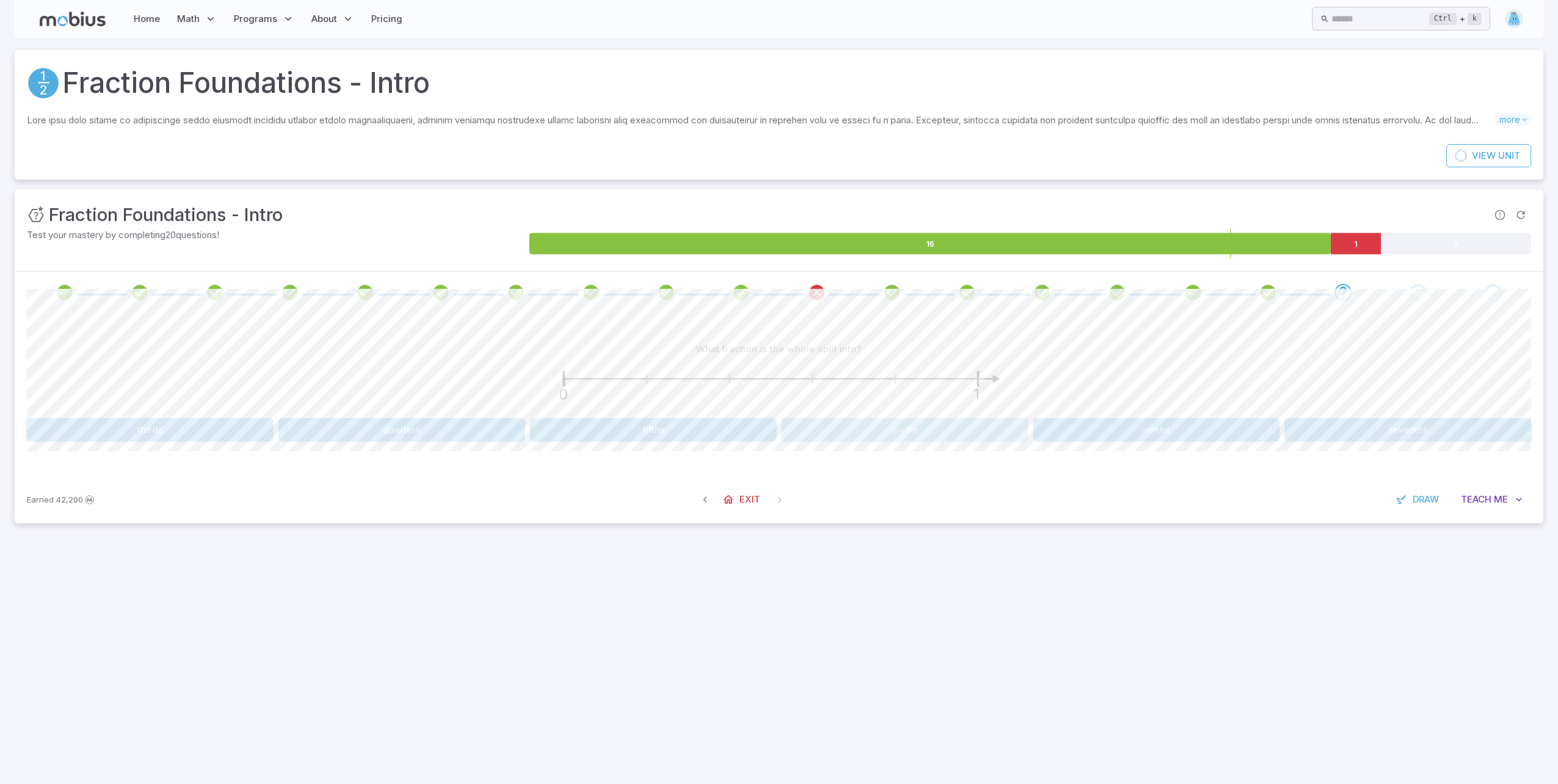
drag, startPoint x: 883, startPoint y: 433, endPoint x: 889, endPoint y: 399, distance: 34.5
click at [890, 390] on div "What fraction is the whole split into? 0 1 thirds quarters fifths sixths ninths…" at bounding box center [779, 389] width 1505 height 103
drag, startPoint x: 860, startPoint y: 438, endPoint x: 857, endPoint y: 431, distance: 7.6
click at [857, 431] on div "What fraction is the whole split into? 0 1 thirds quarters fifths sixths ninths…" at bounding box center [779, 394] width 1505 height 162
click at [857, 431] on button "sixths" at bounding box center [904, 430] width 247 height 23
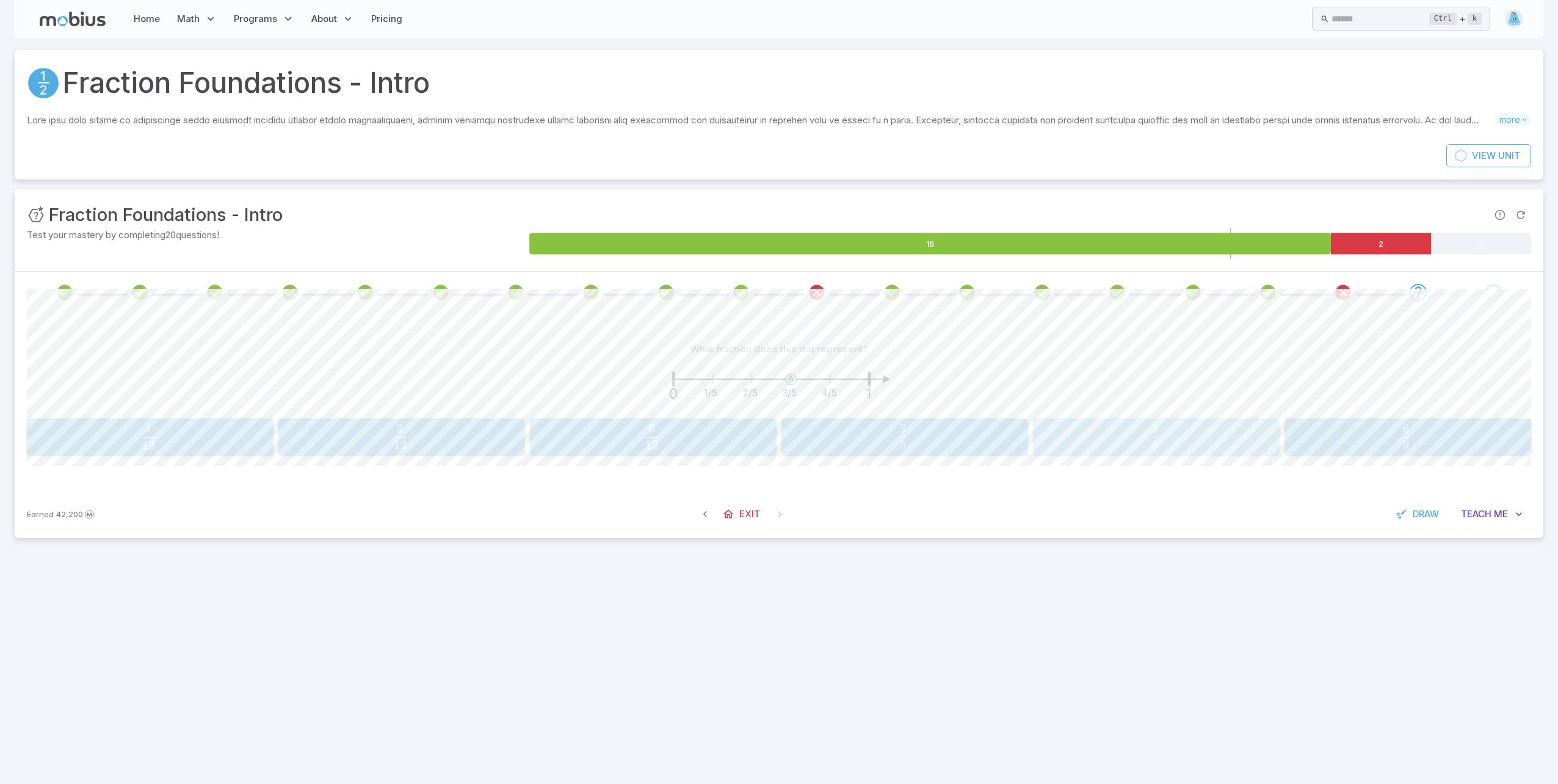
click at [1200, 438] on span "5 3 ​" at bounding box center [1155, 436] width 222 height 24
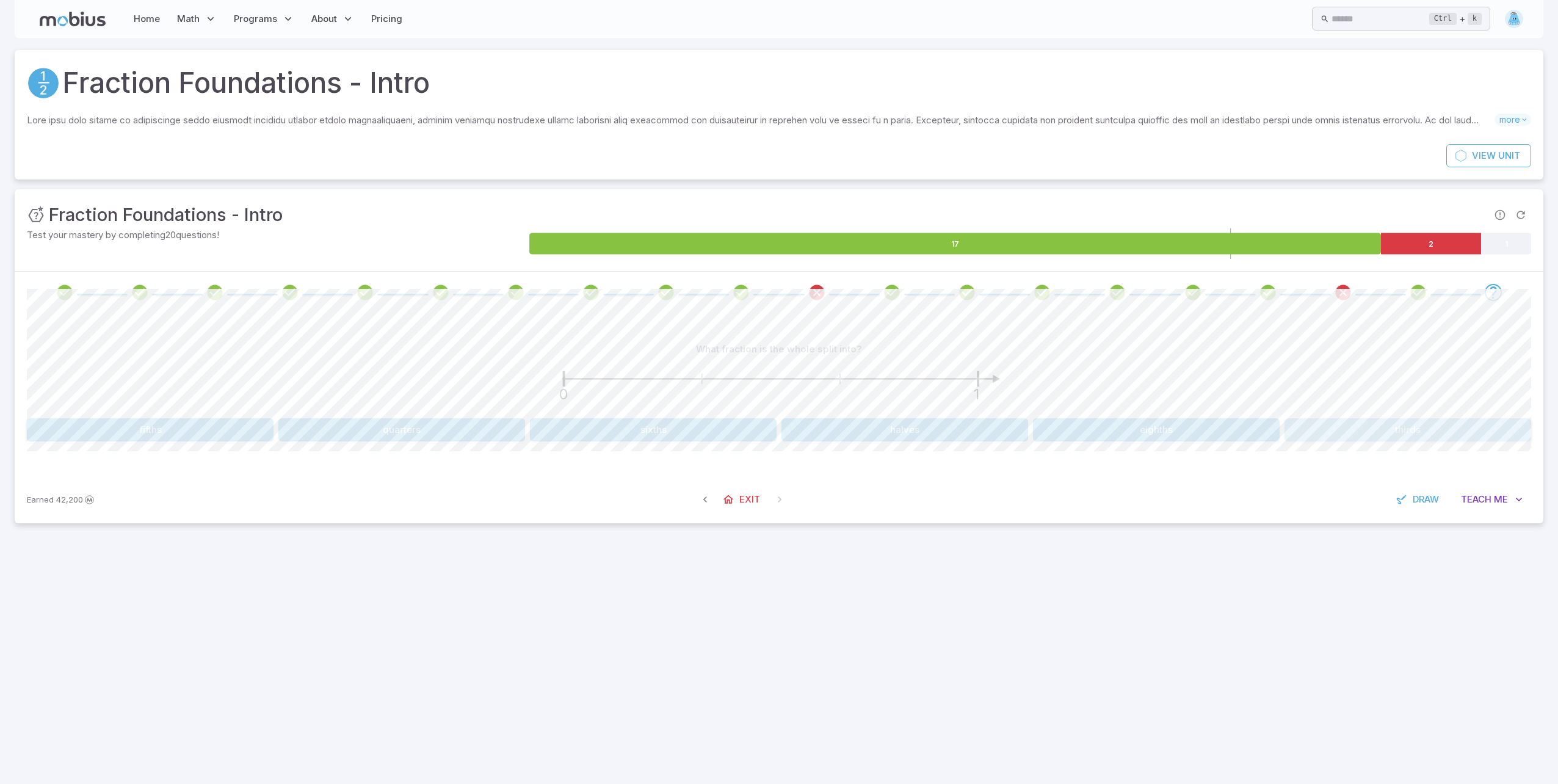
drag, startPoint x: 1325, startPoint y: 434, endPoint x: 1343, endPoint y: 392, distance: 45.7
click at [1324, 422] on button "thirds" at bounding box center [1408, 430] width 247 height 23
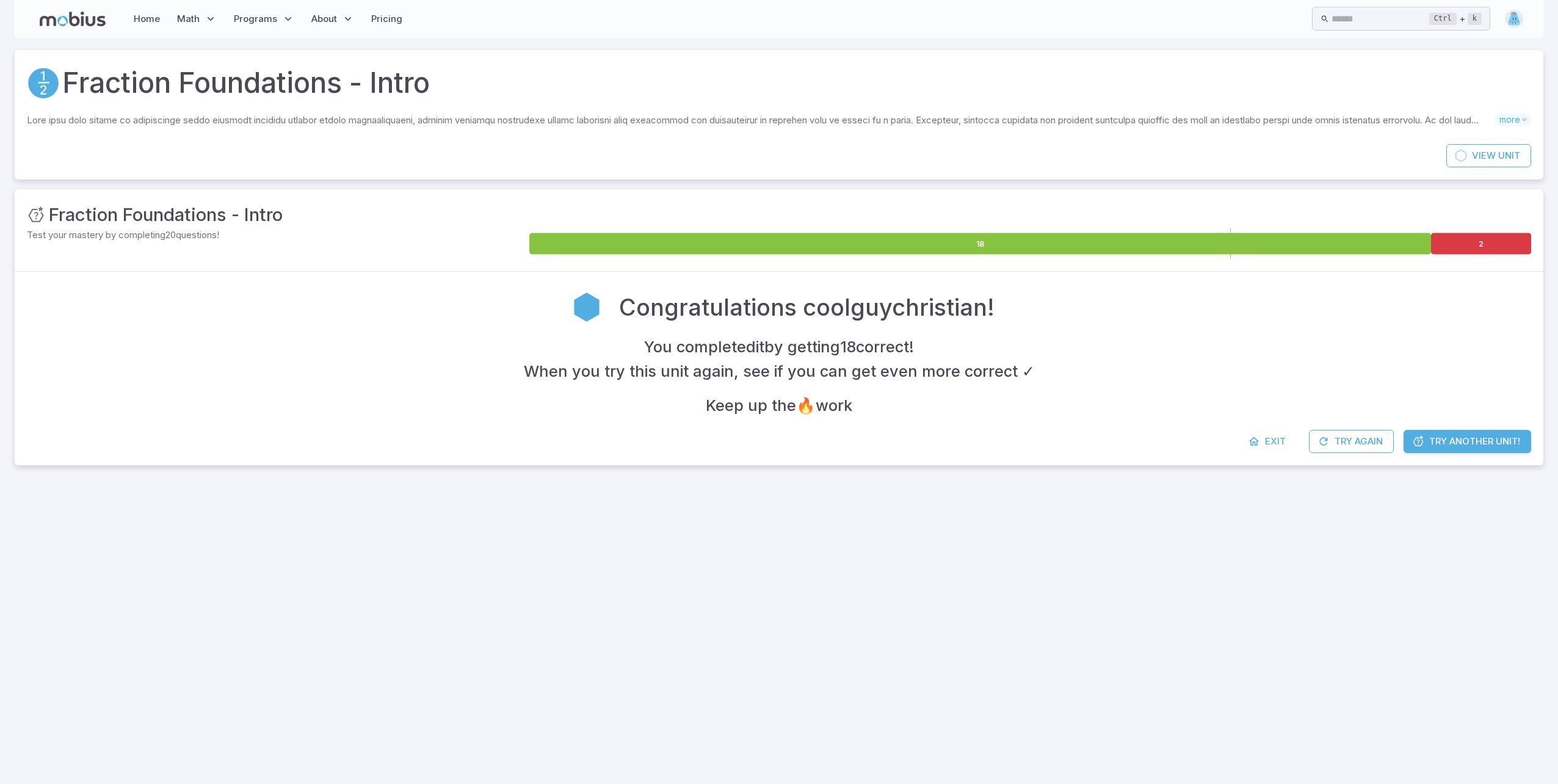
click at [1470, 443] on span "Try Another Unit!" at bounding box center [1475, 441] width 91 height 13
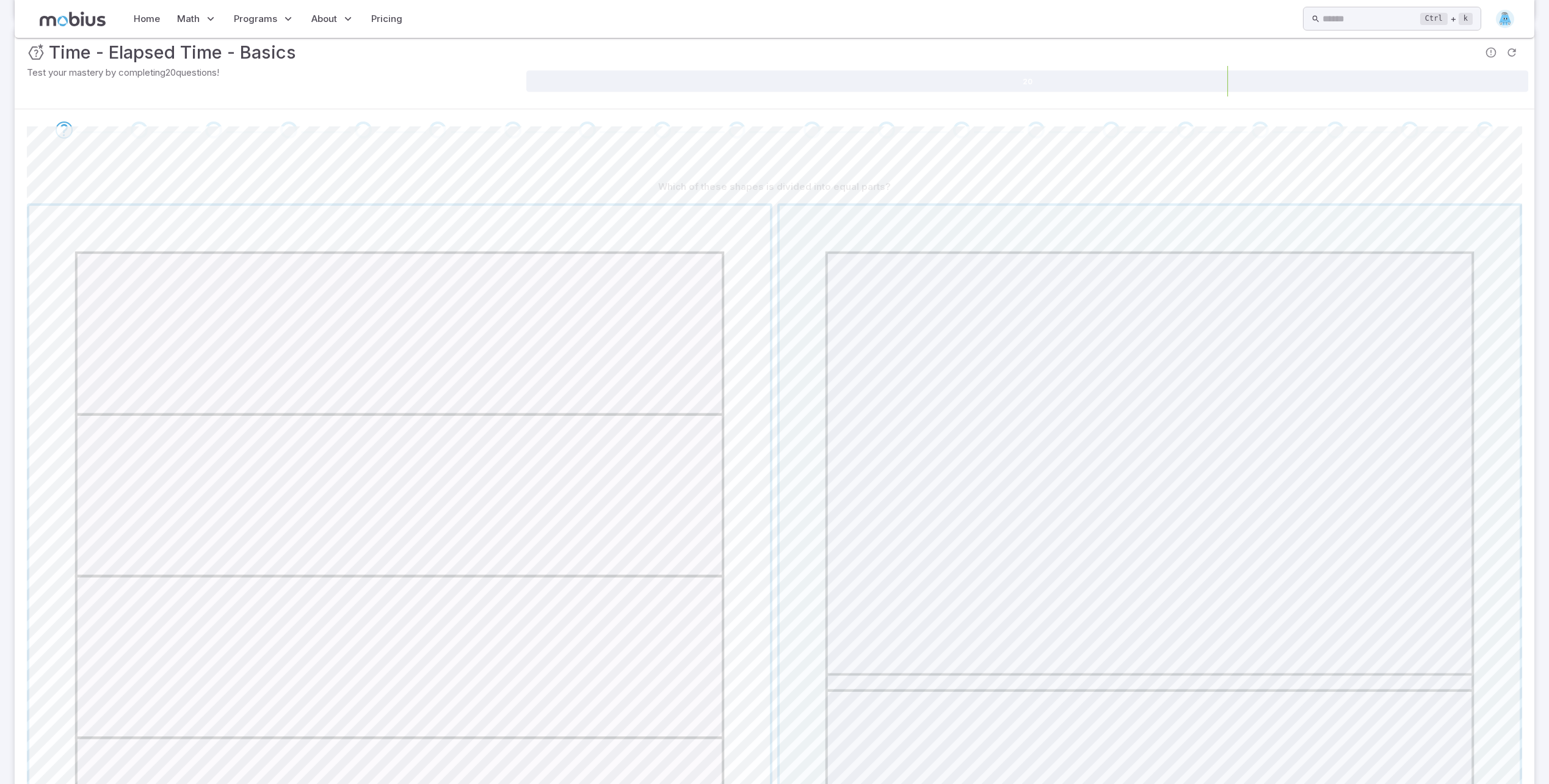
scroll to position [163, 0]
click at [542, 424] on span "button" at bounding box center [399, 575] width 740 height 740
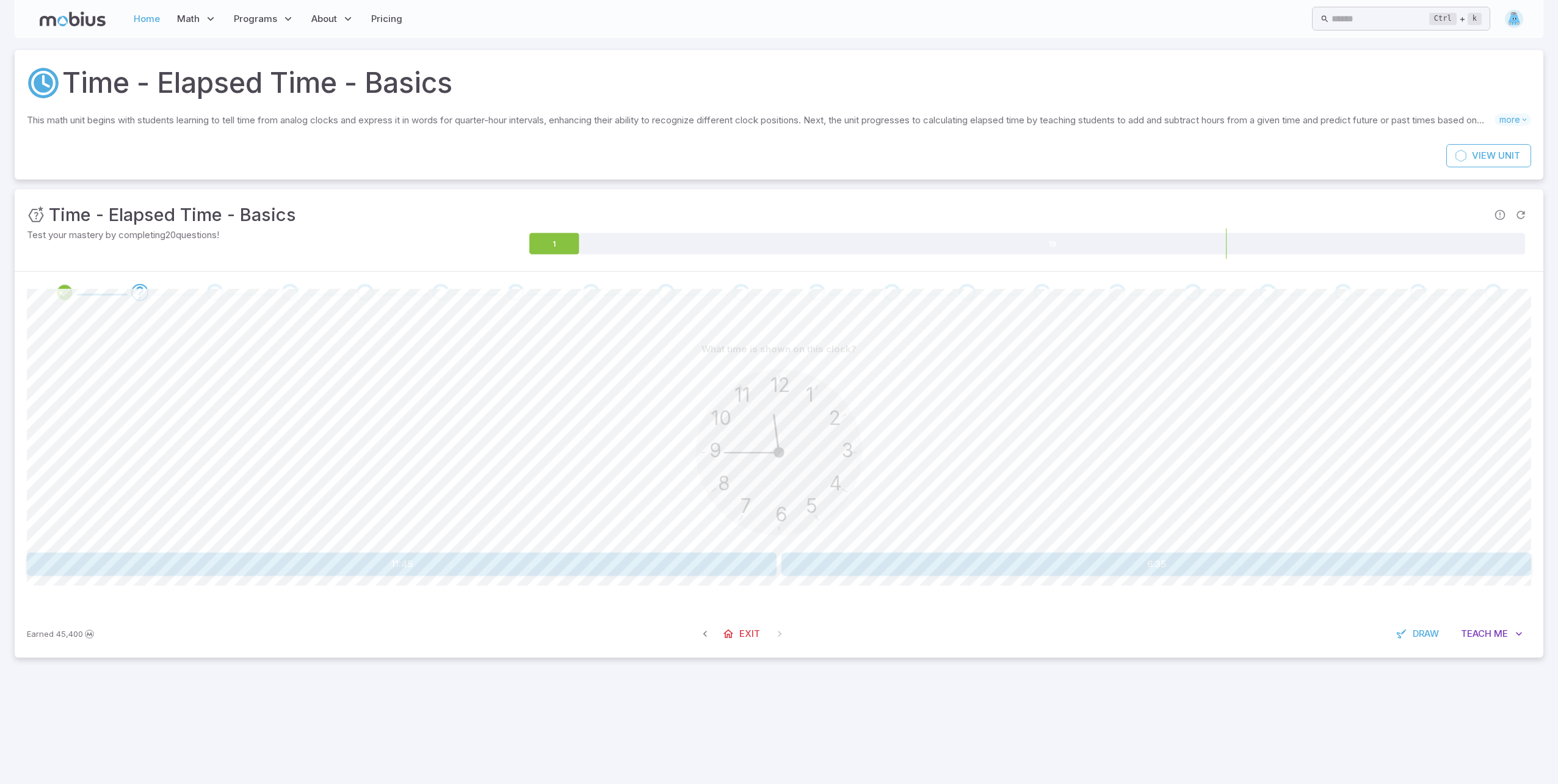
click at [141, 22] on link "Home" at bounding box center [146, 19] width 34 height 28
